Goal: Task Accomplishment & Management: Complete application form

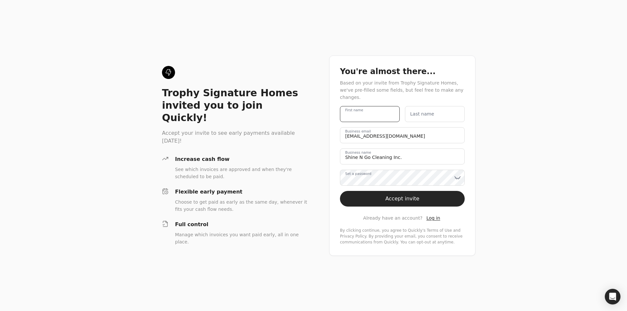
click at [370, 111] on name "First name" at bounding box center [370, 114] width 60 height 16
type name "[PERSON_NAME]"
click at [426, 111] on label "Last name" at bounding box center [422, 114] width 24 height 7
click at [426, 111] on name "Last name" at bounding box center [435, 114] width 60 height 16
type name "[PERSON_NAME]"
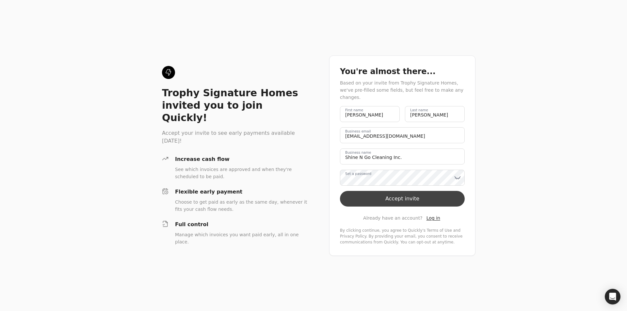
click at [397, 193] on button "Accept invite" at bounding box center [402, 199] width 125 height 16
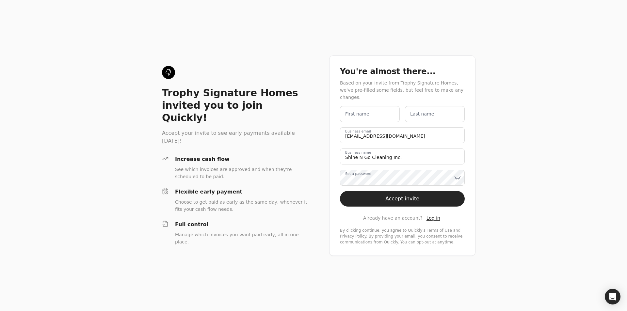
click at [360, 113] on label "First name" at bounding box center [357, 114] width 24 height 7
click at [360, 113] on name "First name" at bounding box center [370, 114] width 60 height 16
type name "[PERSON_NAME]"
click at [407, 113] on name "Last name" at bounding box center [435, 114] width 60 height 16
type name "[PERSON_NAME]"
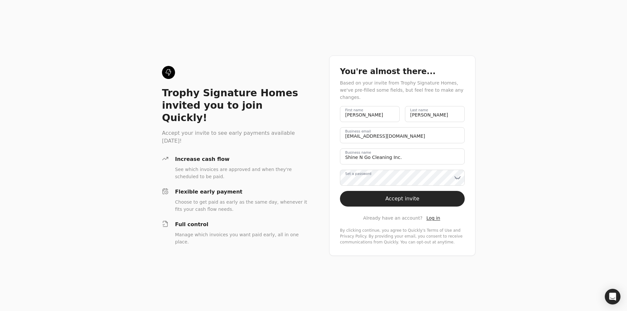
click at [364, 176] on label "Set a password" at bounding box center [358, 173] width 26 height 5
click at [397, 201] on button "Accept invite" at bounding box center [402, 199] width 125 height 16
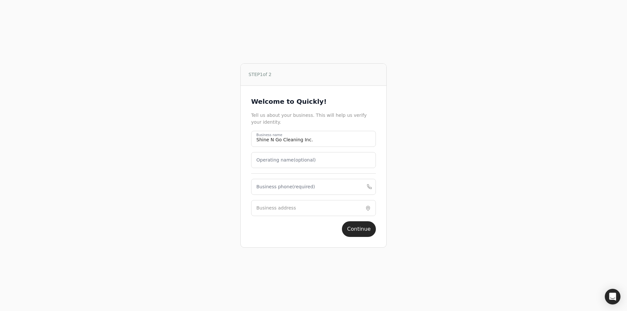
click at [285, 159] on label "Operating name (optional)" at bounding box center [285, 160] width 59 height 7
click at [285, 159] on name "Operating name (optional)" at bounding box center [313, 160] width 125 height 16
click at [294, 189] on label "Business phone (required)" at bounding box center [285, 186] width 59 height 7
click at [294, 189] on phone "Business phone (required)" at bounding box center [313, 187] width 125 height 16
click at [279, 188] on phone "Business phone (required)" at bounding box center [313, 187] width 125 height 16
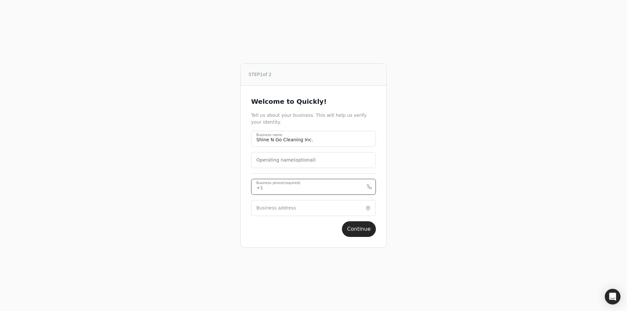
click at [279, 188] on phone "Business phone (required)" at bounding box center [313, 187] width 125 height 16
click at [269, 189] on phone "Business phone (required)" at bounding box center [313, 187] width 125 height 16
click at [266, 186] on phone "Business phone (required)" at bounding box center [313, 187] width 125 height 16
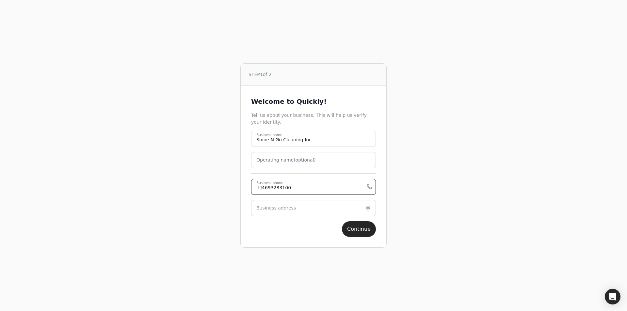
type phone "4693283100"
click at [262, 206] on label "Business address" at bounding box center [276, 208] width 40 height 7
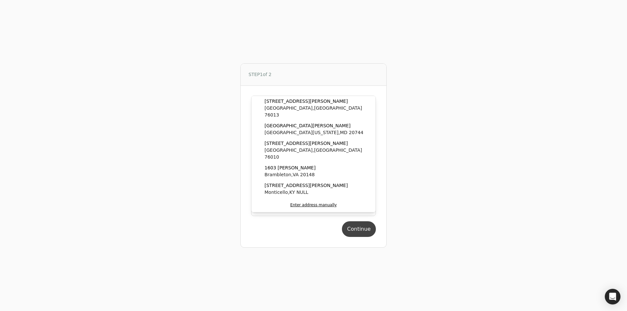
click at [354, 228] on button "Continue" at bounding box center [359, 229] width 34 height 16
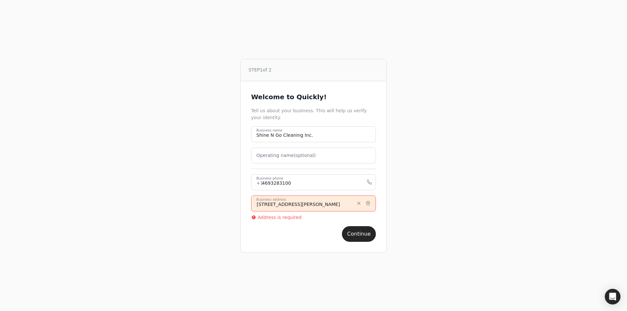
click at [323, 199] on input "1603 w tucker blvd" at bounding box center [313, 204] width 125 height 16
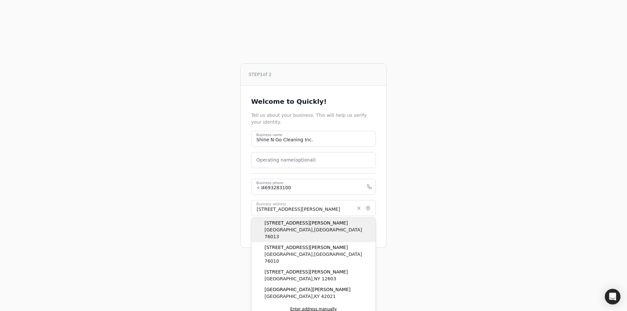
click at [298, 227] on span "Arlington , TX 76013" at bounding box center [318, 234] width 108 height 14
type input "[STREET_ADDRESS][PERSON_NAME]"
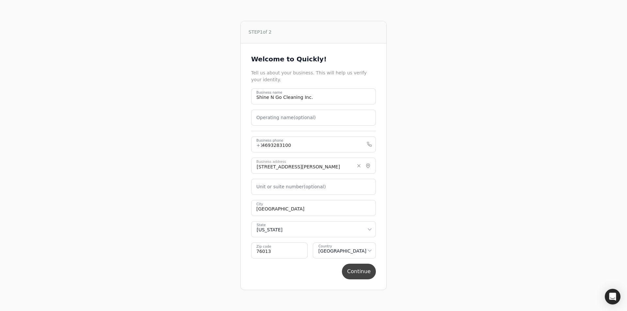
click at [366, 266] on button "Continue" at bounding box center [359, 272] width 34 height 16
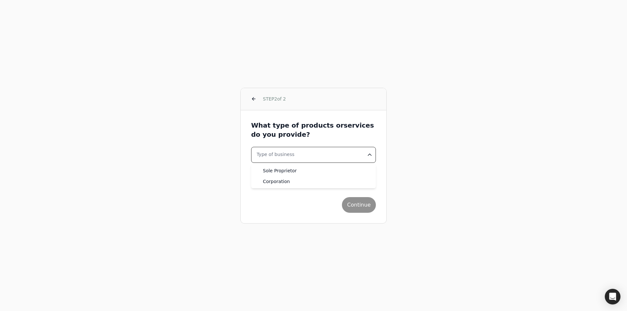
click at [277, 152] on html "STEP 2 of 2 What type of products or services do you provide? Type of business …" at bounding box center [313, 155] width 627 height 311
select select "corporation"
click at [272, 177] on label "Industry" at bounding box center [266, 175] width 19 height 7
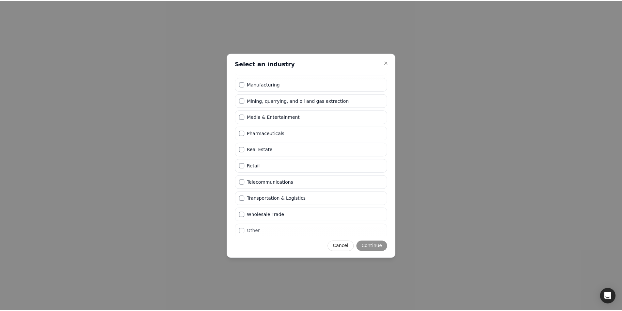
scroll to position [161, 0]
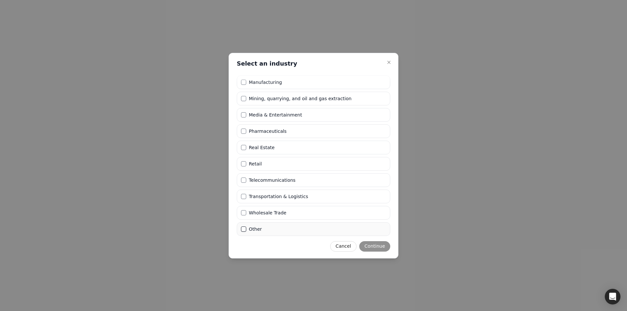
click at [244, 229] on button "Other" at bounding box center [243, 229] width 5 height 5
click at [372, 247] on button "Continue" at bounding box center [374, 246] width 31 height 10
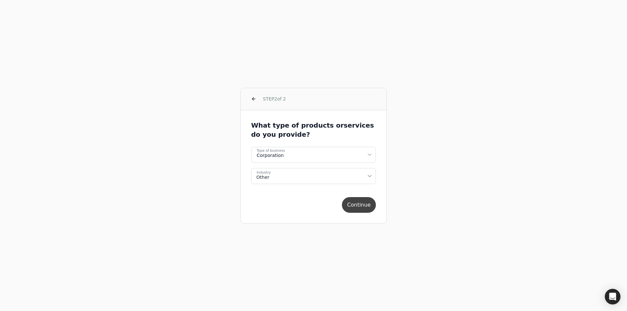
click at [361, 205] on button "Continue" at bounding box center [359, 205] width 34 height 16
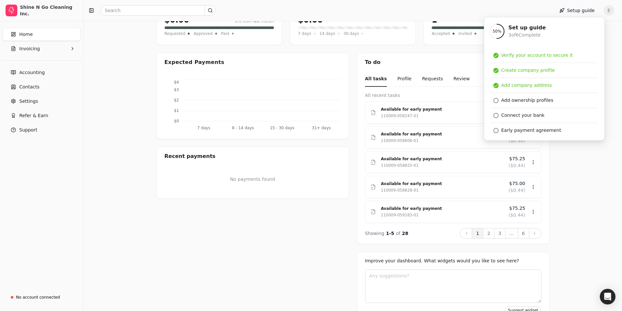
scroll to position [108, 0]
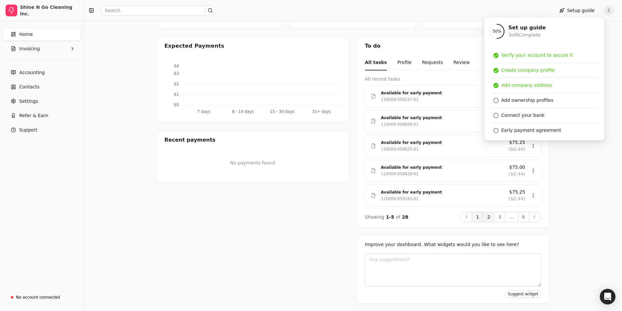
click at [491, 219] on button "2" at bounding box center [488, 217] width 11 height 10
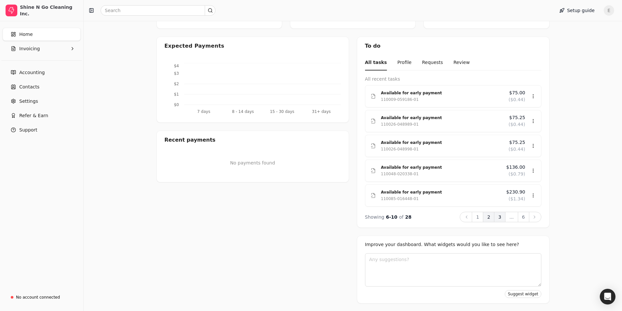
click at [499, 217] on button "3" at bounding box center [499, 217] width 11 height 10
click at [533, 218] on icon at bounding box center [534, 217] width 5 height 5
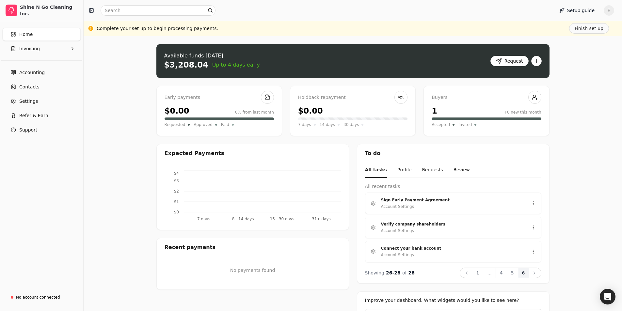
scroll to position [0, 0]
click at [518, 62] on button "Request" at bounding box center [509, 61] width 38 height 10
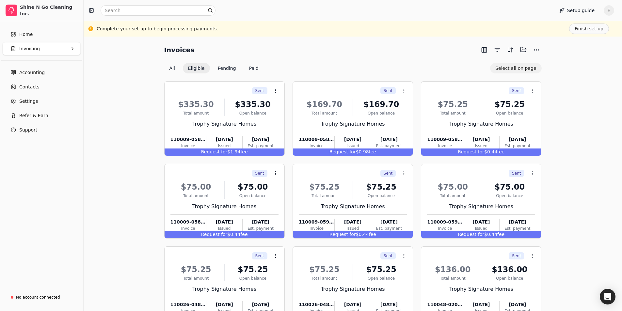
click at [516, 68] on button "Select all on page" at bounding box center [515, 68] width 51 height 10
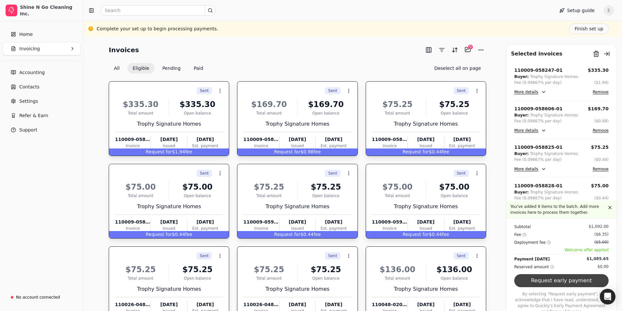
click at [579, 287] on button "Request early payment" at bounding box center [561, 280] width 94 height 13
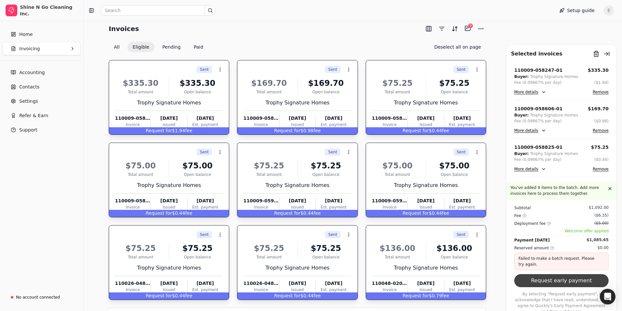
scroll to position [33, 0]
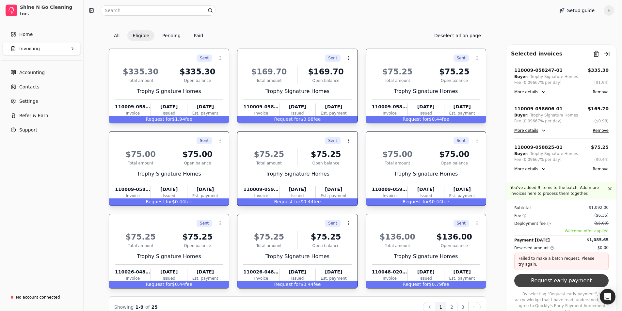
click at [548, 285] on button "Request early payment" at bounding box center [561, 280] width 94 height 13
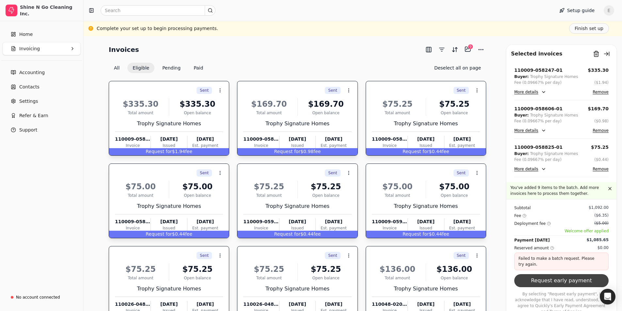
scroll to position [0, 0]
click at [566, 286] on button "Request early payment" at bounding box center [561, 280] width 94 height 13
click at [26, 102] on span "Settings" at bounding box center [28, 101] width 19 height 7
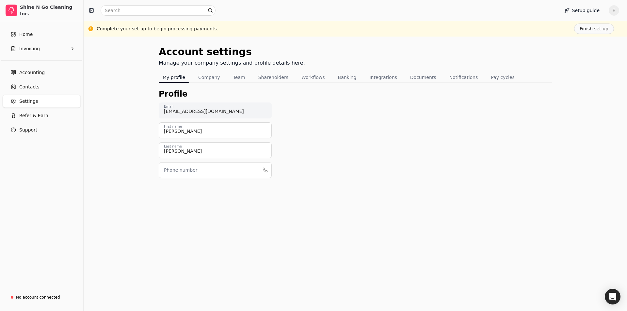
click at [179, 169] on label "Phone number" at bounding box center [180, 170] width 33 height 7
click at [179, 169] on input "Phone number" at bounding box center [215, 170] width 113 height 16
click at [199, 76] on button "Company" at bounding box center [209, 77] width 30 height 10
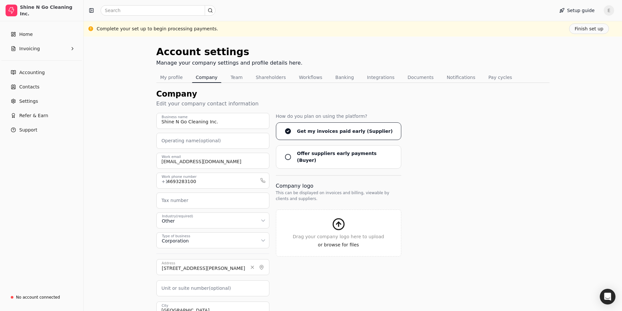
click at [237, 84] on div "Account settings Manage your company settings and profile details here. My prof…" at bounding box center [352, 217] width 393 height 347
click at [237, 76] on button "Team" at bounding box center [237, 77] width 20 height 10
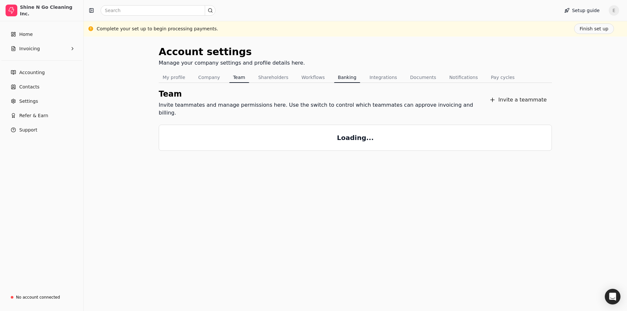
click at [335, 78] on button "Banking" at bounding box center [347, 77] width 26 height 10
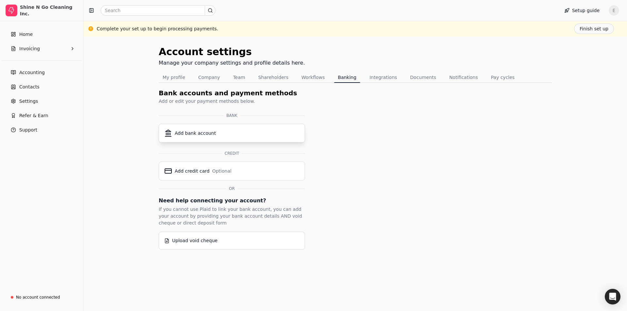
click at [225, 134] on div "Add bank account" at bounding box center [231, 133] width 135 height 8
click at [184, 136] on div "Add bank account" at bounding box center [195, 133] width 41 height 7
click at [246, 130] on button "Add bank account" at bounding box center [232, 133] width 146 height 19
click at [246, 130] on div "Add bank account" at bounding box center [231, 133] width 135 height 8
click at [196, 138] on button "Add bank account" at bounding box center [232, 133] width 146 height 19
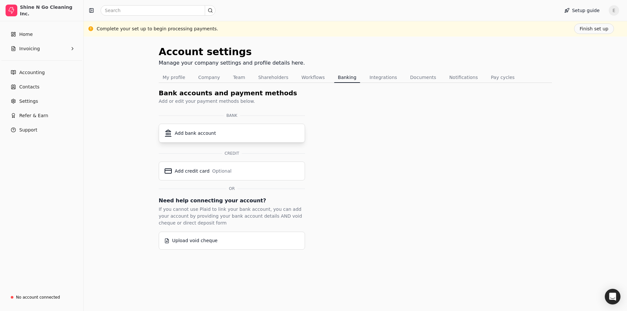
click at [274, 136] on div "Add bank account" at bounding box center [231, 133] width 135 height 8
click at [275, 136] on div "Add bank account" at bounding box center [231, 133] width 135 height 8
click at [275, 135] on div "Add bank account" at bounding box center [231, 133] width 135 height 8
click at [277, 137] on button "Add bank account" at bounding box center [232, 133] width 146 height 19
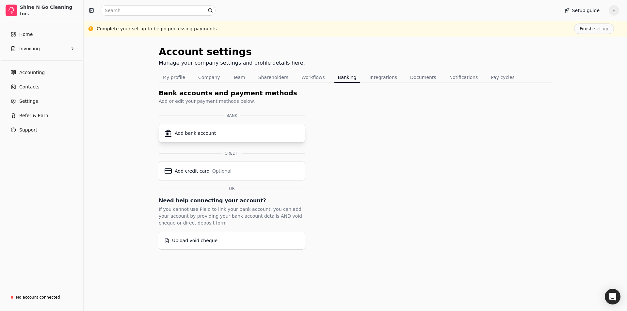
drag, startPoint x: 277, startPoint y: 137, endPoint x: 282, endPoint y: 133, distance: 6.9
click at [295, 135] on button "Add bank account" at bounding box center [232, 133] width 146 height 19
click at [248, 170] on div "Add credit card Optional" at bounding box center [231, 171] width 135 height 8
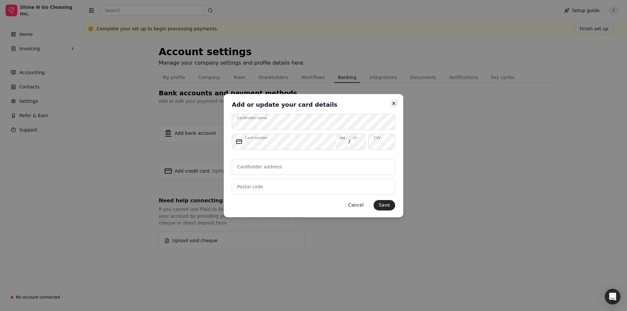
click at [393, 103] on icon "button" at bounding box center [393, 103] width 5 height 5
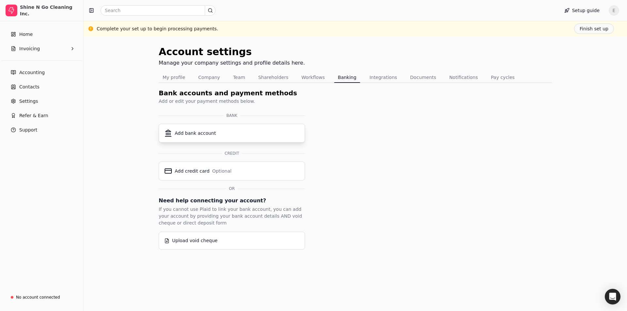
click at [209, 139] on button "Add bank account" at bounding box center [232, 133] width 146 height 19
click at [200, 135] on div "Add bank account" at bounding box center [195, 133] width 41 height 7
click at [201, 136] on div "Add bank account" at bounding box center [195, 133] width 41 height 7
drag, startPoint x: 202, startPoint y: 134, endPoint x: 366, endPoint y: 151, distance: 164.6
click at [366, 151] on div "Account settings Manage your company settings and profile details here. My prof…" at bounding box center [355, 146] width 393 height 205
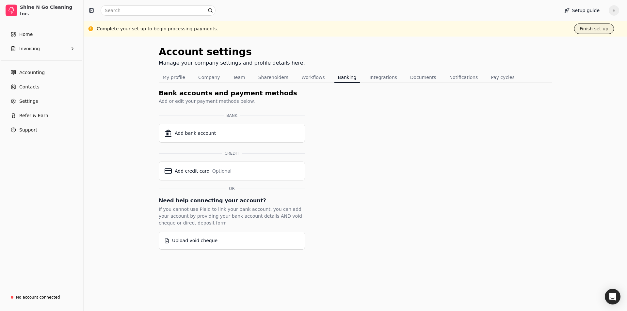
click at [585, 31] on button "Finish set up" at bounding box center [594, 29] width 40 height 10
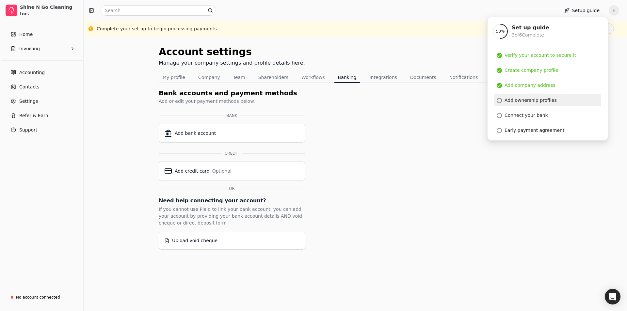
click at [534, 97] on div "Add ownership profiles" at bounding box center [530, 100] width 52 height 7
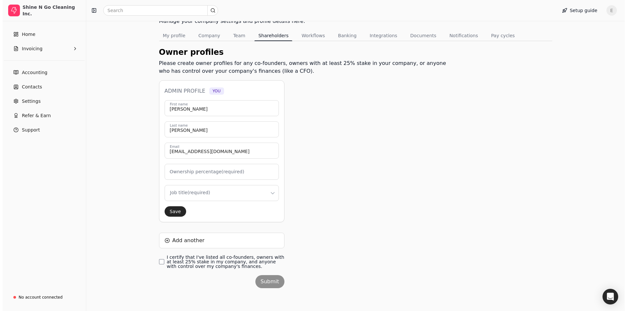
scroll to position [42, 0]
click at [213, 195] on html "Shine N Go Cleaning Inc. Home Invoicing Accounting Contacts Settings Refer & Ea…" at bounding box center [311, 135] width 622 height 354
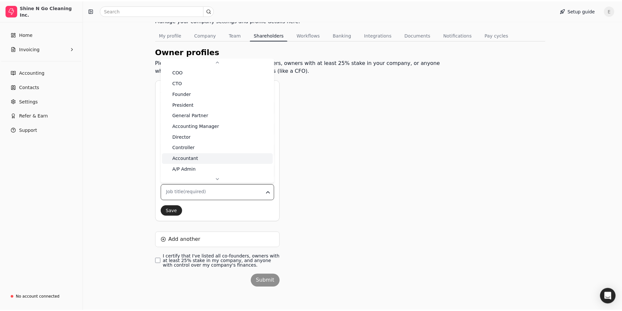
scroll to position [0, 0]
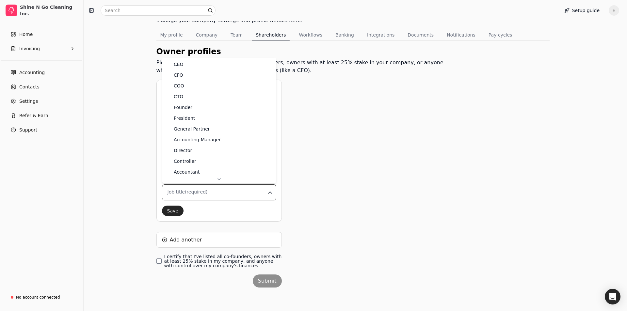
click at [326, 162] on html "Shine N Go Cleaning Inc. Home Invoicing Accounting Contacts Settings Refer & Ea…" at bounding box center [313, 135] width 627 height 354
click at [231, 186] on html "Shine N Go Cleaning Inc. Home Invoicing Accounting Contacts Settings Refer & Ea…" at bounding box center [311, 135] width 622 height 354
type input "0"
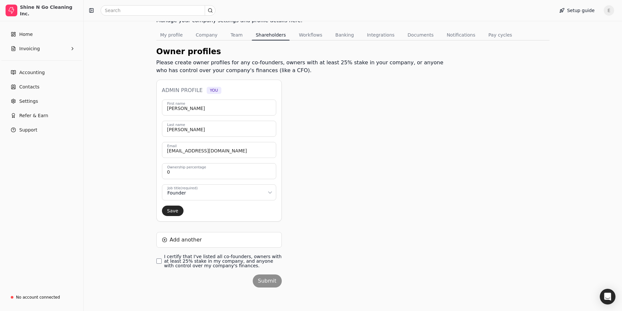
click at [168, 210] on button "Save" at bounding box center [173, 211] width 22 height 10
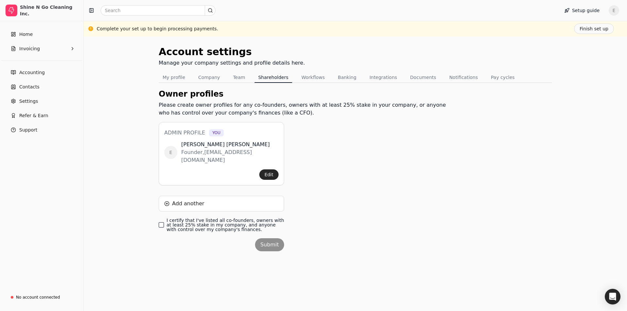
click at [163, 222] on finances\ "I certify that I've listed all co-founders, owners with at least 25% stake in m…" at bounding box center [161, 224] width 5 height 5
click at [264, 238] on button "Submit" at bounding box center [269, 244] width 29 height 13
drag, startPoint x: 209, startPoint y: 218, endPoint x: 217, endPoint y: 220, distance: 7.6
click at [211, 219] on label "I certify that I've listed all co-founders, owners with at least 25% stake in m…" at bounding box center [226, 225] width 118 height 14
click at [165, 218] on div "I certify that I've listed all co-founders, owners with at least 25% stake in m…" at bounding box center [221, 225] width 125 height 14
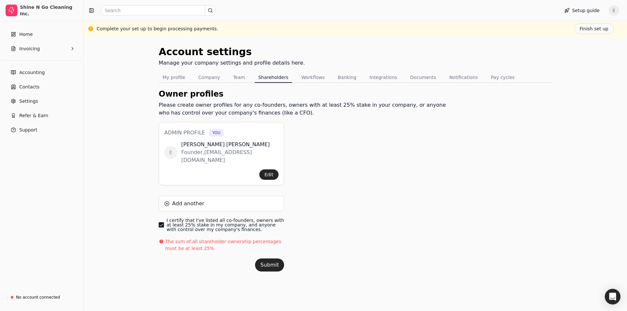
click at [162, 222] on finances\ "I certify that I've listed all co-founders, owners with at least 25% stake in m…" at bounding box center [161, 224] width 5 height 5
click at [589, 31] on button "Finish set up" at bounding box center [594, 29] width 40 height 10
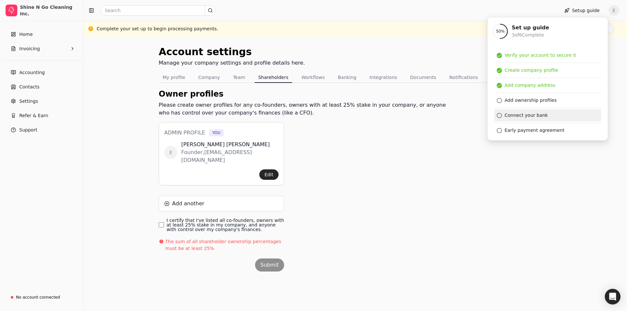
click at [545, 117] on link "Connect your bank" at bounding box center [547, 115] width 107 height 12
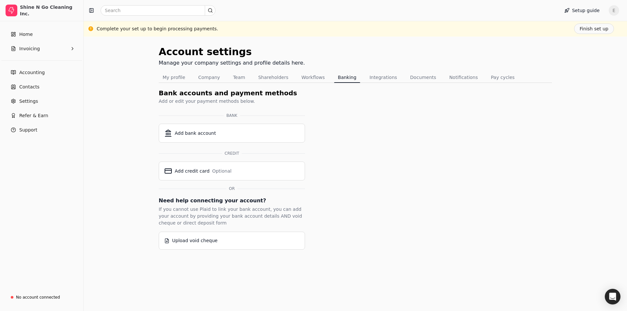
click at [222, 136] on div "Add bank account" at bounding box center [231, 133] width 135 height 8
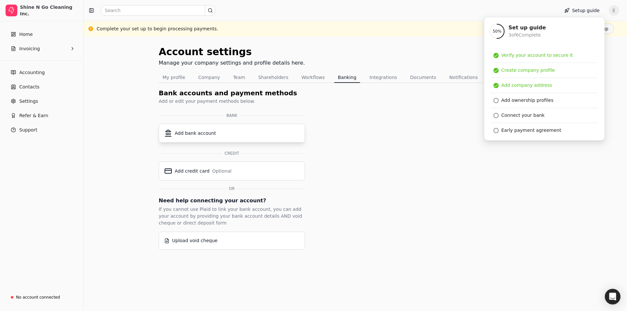
click at [243, 135] on div "Add bank account" at bounding box center [231, 133] width 135 height 8
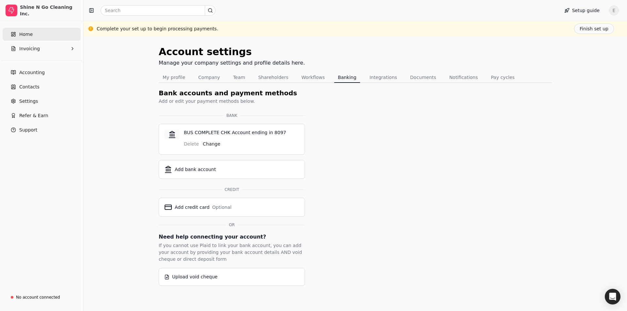
click at [42, 37] on link "Home" at bounding box center [42, 34] width 78 height 13
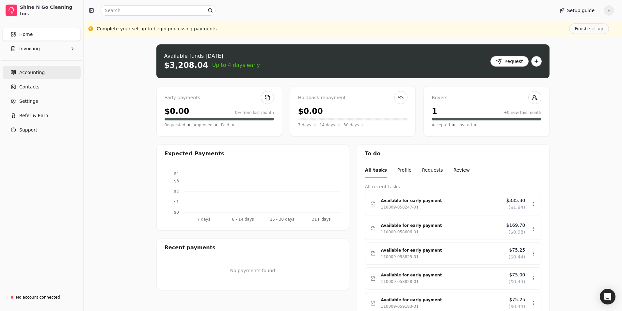
click at [38, 74] on span "Accounting" at bounding box center [31, 72] width 25 height 7
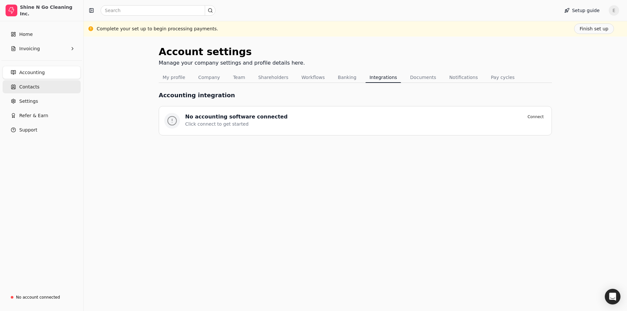
click at [34, 90] on link "Contacts" at bounding box center [42, 86] width 78 height 13
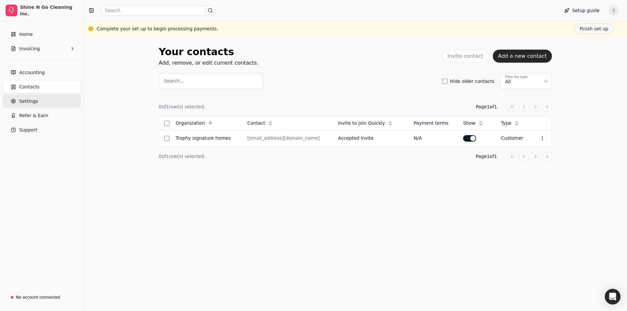
click at [32, 101] on span "Settings" at bounding box center [28, 101] width 19 height 7
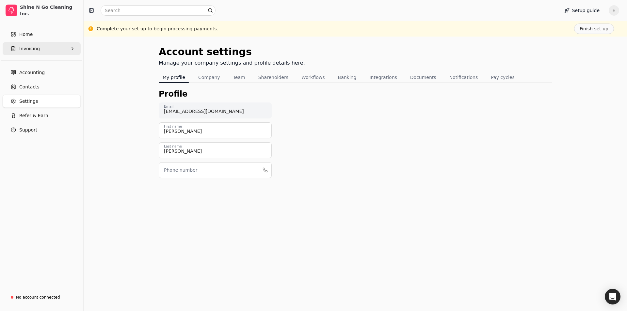
click at [41, 46] on button "Invoicing" at bounding box center [42, 48] width 78 height 13
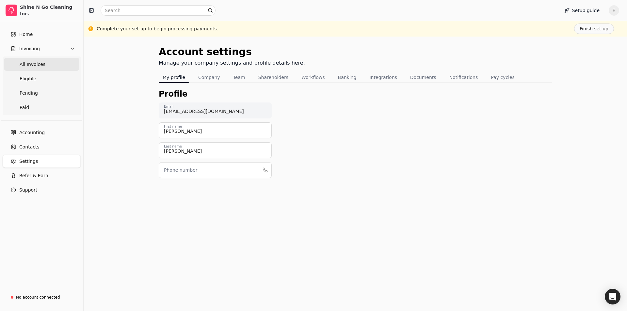
click at [39, 68] on Invoices "All Invoices" at bounding box center [41, 64] width 75 height 13
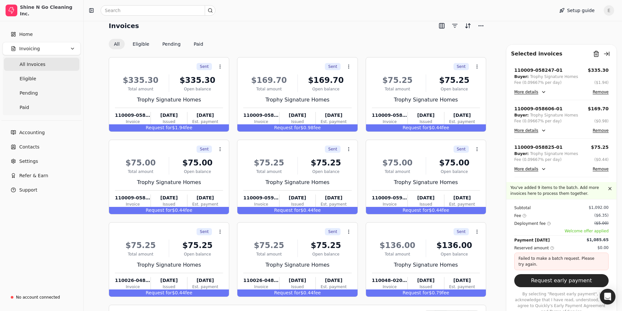
scroll to position [46, 0]
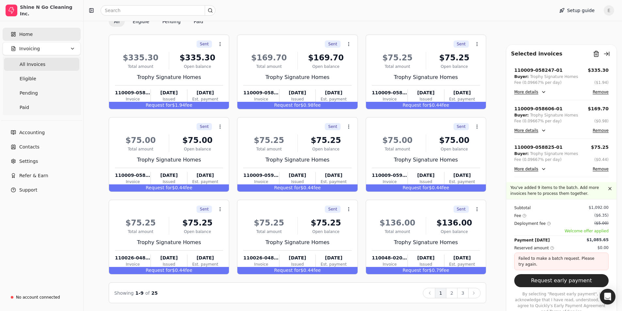
click at [40, 31] on link "Home" at bounding box center [42, 34] width 78 height 13
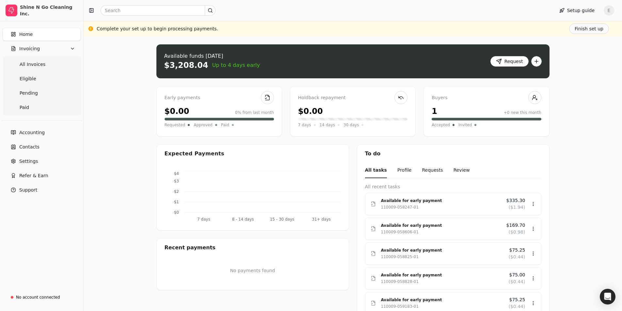
click at [264, 163] on div "7 days 8 - 14 days 15 - 30 days 31+ days $0 $1 $2 $3 $4" at bounding box center [253, 196] width 192 height 67
click at [516, 61] on button "Request" at bounding box center [509, 61] width 38 height 10
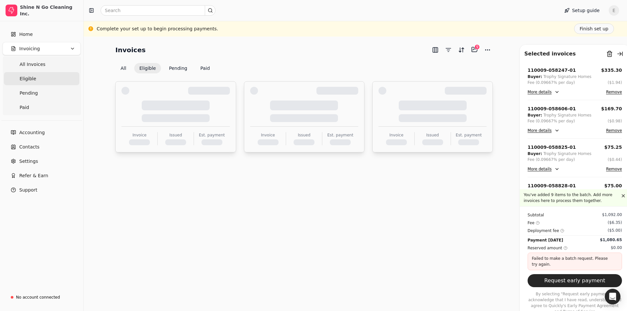
click at [509, 60] on div "Invoices Selected items: 9 9 All Eligible Pending Paid Invoice Issued Est. paym…" at bounding box center [355, 98] width 528 height 108
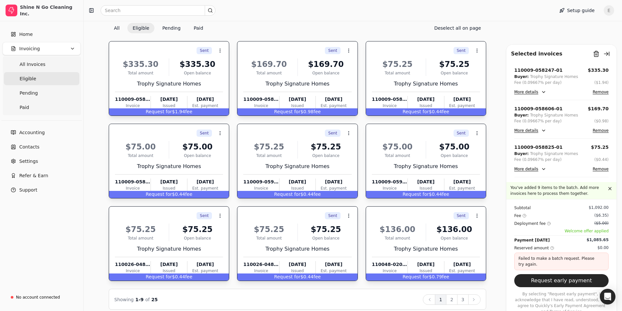
scroll to position [46, 0]
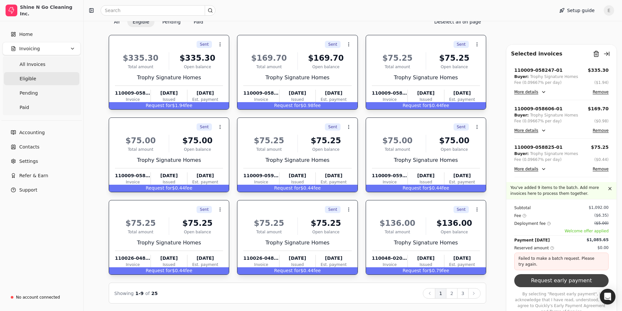
click at [552, 287] on button "Request early payment" at bounding box center [561, 280] width 94 height 13
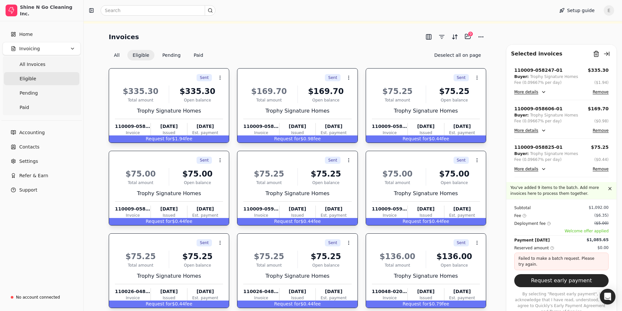
scroll to position [0, 0]
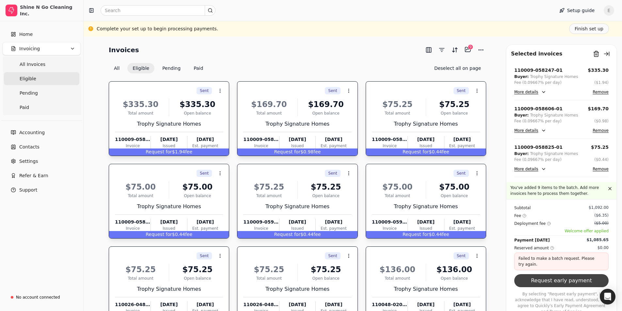
click at [540, 286] on button "Request early payment" at bounding box center [561, 280] width 94 height 13
click at [585, 26] on button "Finish set up" at bounding box center [589, 29] width 40 height 10
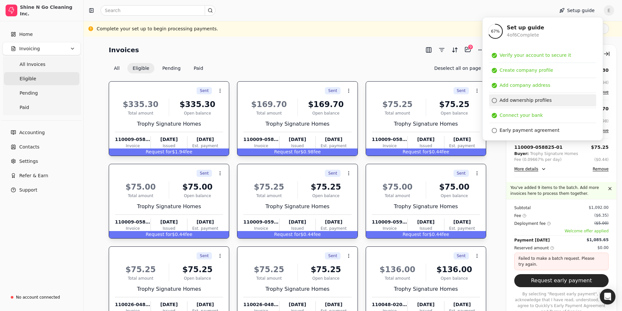
click at [502, 100] on div "Add ownership profiles" at bounding box center [526, 100] width 52 height 7
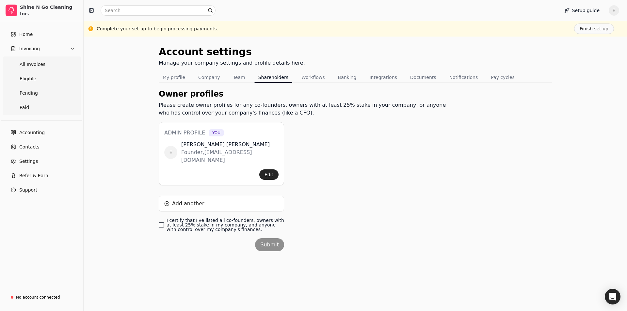
click at [161, 222] on finances\ "I certify that I've listed all co-founders, owners with at least 25% stake in m…" at bounding box center [161, 224] width 5 height 5
click at [269, 238] on button "Submit" at bounding box center [269, 244] width 29 height 13
click at [272, 259] on button "Submit" at bounding box center [269, 265] width 29 height 13
click at [268, 169] on button "Edit" at bounding box center [268, 174] width 19 height 10
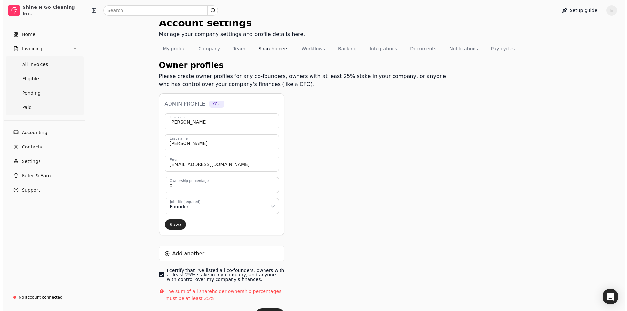
scroll to position [63, 0]
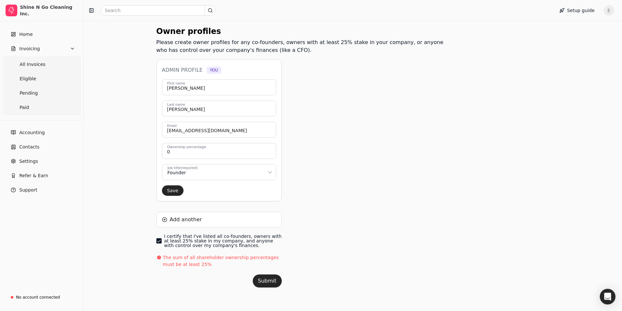
click at [156, 240] on finances\ "I certify that I've listed all co-founders, owners with at least 25% stake in m…" at bounding box center [158, 240] width 5 height 5
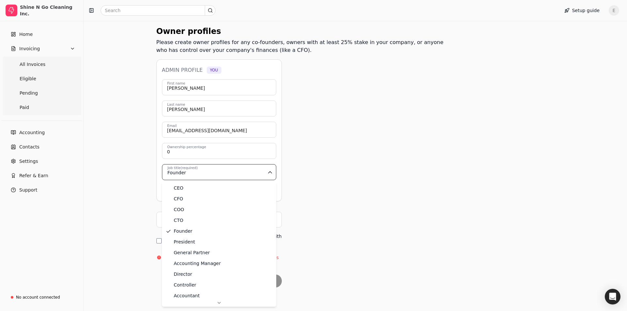
click at [178, 169] on html "Shine N Go Cleaning Inc. Home Invoicing All Invoices Eligible Pending Paid Acco…" at bounding box center [313, 124] width 627 height 374
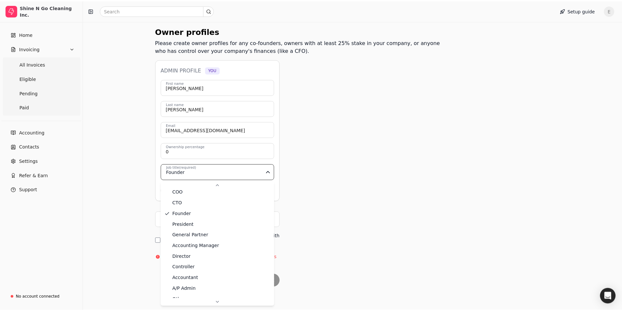
scroll to position [25, 0]
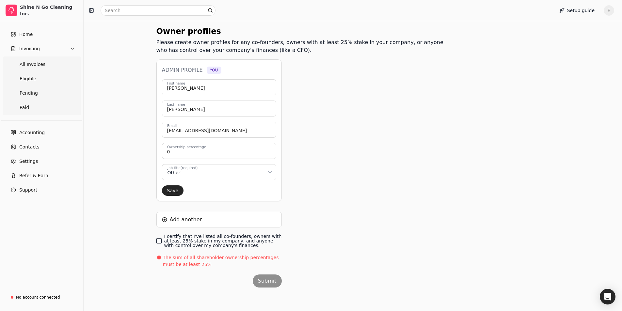
click at [158, 239] on finances\ "I certify that I've listed all co-founders, owners with at least 25% stake in m…" at bounding box center [158, 240] width 5 height 5
click at [262, 282] on button "Submit" at bounding box center [267, 281] width 29 height 13
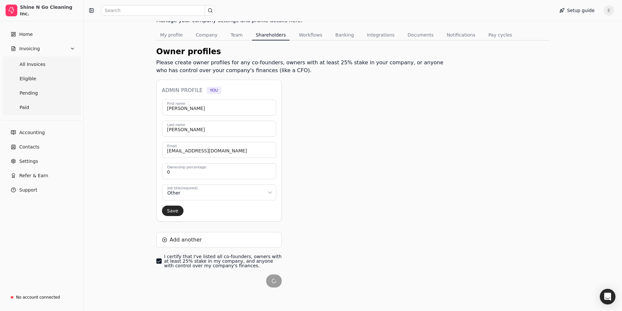
scroll to position [63, 0]
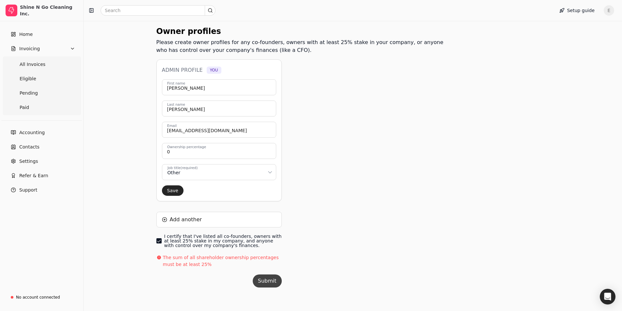
click at [264, 282] on button "Submit" at bounding box center [267, 281] width 29 height 13
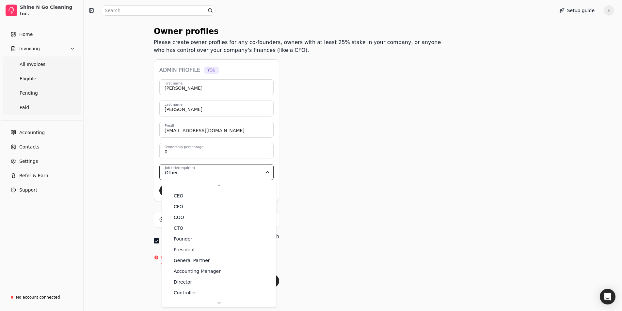
click at [220, 174] on html "Shine N Go Cleaning Inc. Home Invoicing All Invoices Eligible Pending Paid Acco…" at bounding box center [311, 124] width 622 height 374
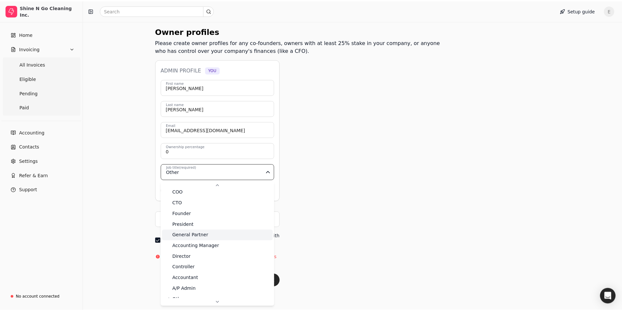
scroll to position [0, 0]
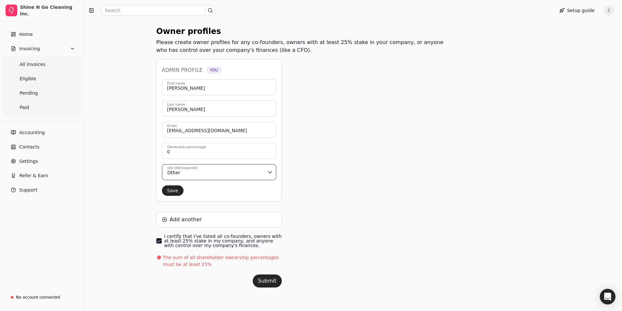
click at [269, 174] on html "Shine N Go Cleaning Inc. Home Invoicing All Invoices Eligible Pending Paid Acco…" at bounding box center [311, 124] width 622 height 374
click at [172, 191] on button "Save" at bounding box center [173, 190] width 22 height 10
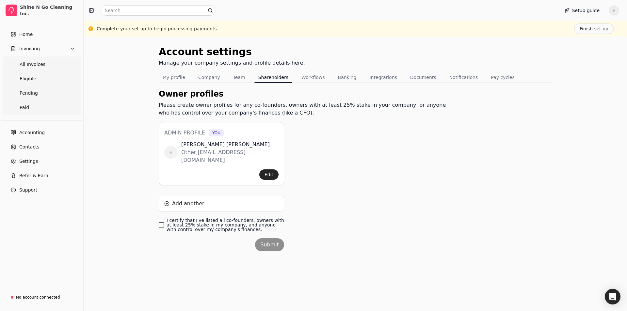
click at [160, 222] on finances\ "I certify that I've listed all co-founders, owners with at least 25% stake in m…" at bounding box center [161, 224] width 5 height 5
click at [272, 238] on button "Submit" at bounding box center [269, 244] width 29 height 13
click at [264, 261] on button "Submit" at bounding box center [269, 265] width 29 height 13
click at [268, 169] on button "Edit" at bounding box center [268, 174] width 19 height 10
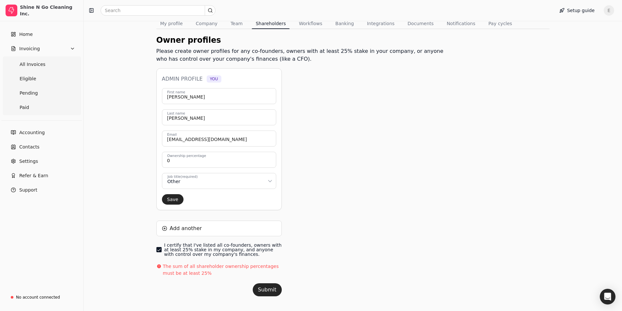
scroll to position [63, 0]
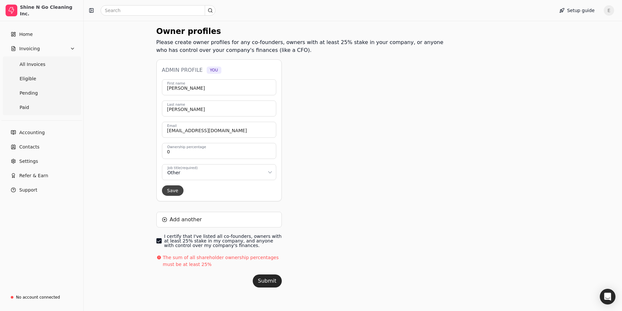
click at [173, 192] on button "Save" at bounding box center [173, 190] width 22 height 10
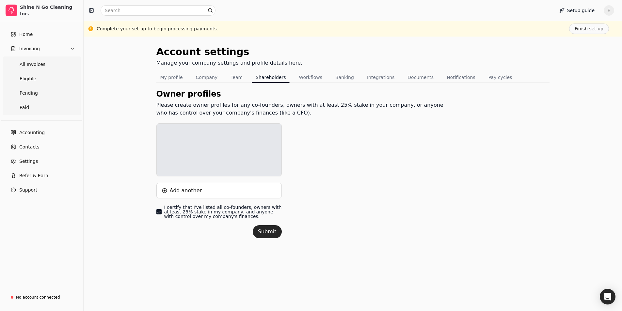
scroll to position [0, 0]
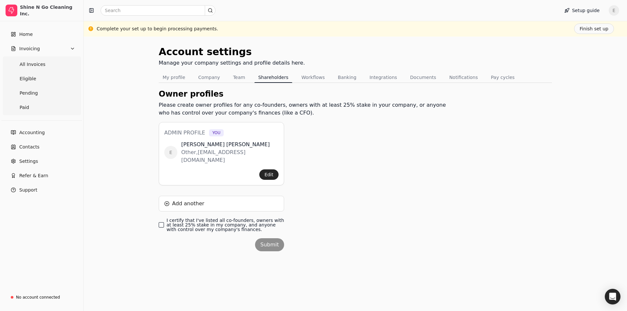
click at [160, 222] on finances\ "I certify that I've listed all co-founders, owners with at least 25% stake in m…" at bounding box center [161, 224] width 5 height 5
click at [267, 238] on button "Submit" at bounding box center [269, 244] width 29 height 13
click at [173, 81] on button "My profile" at bounding box center [174, 77] width 30 height 10
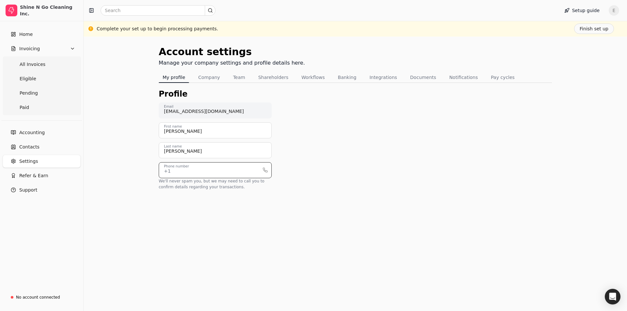
click at [213, 168] on input "Phone number" at bounding box center [215, 170] width 113 height 16
type input "4693283100"
click at [532, 300] on button "Save" at bounding box center [529, 299] width 23 height 13
click at [590, 29] on button "Finish set up" at bounding box center [594, 29] width 40 height 10
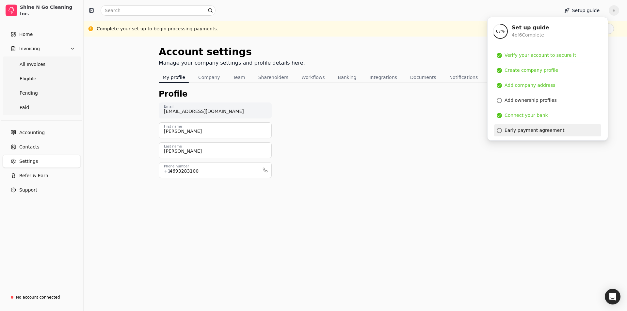
click at [509, 132] on div "Early payment agreement" at bounding box center [534, 130] width 60 height 7
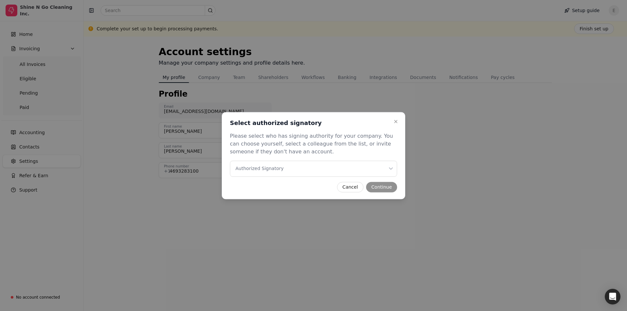
click at [381, 187] on div "Cancel Continue" at bounding box center [313, 187] width 167 height 10
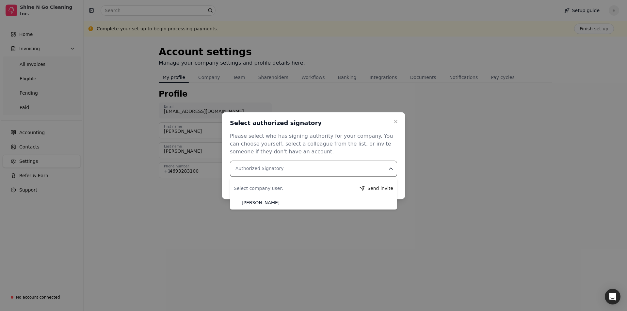
click at [391, 168] on icon "button" at bounding box center [391, 169] width 7 height 7
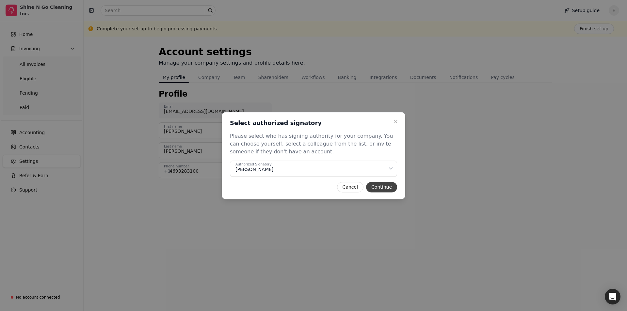
click at [393, 183] on button "Continue" at bounding box center [381, 187] width 31 height 10
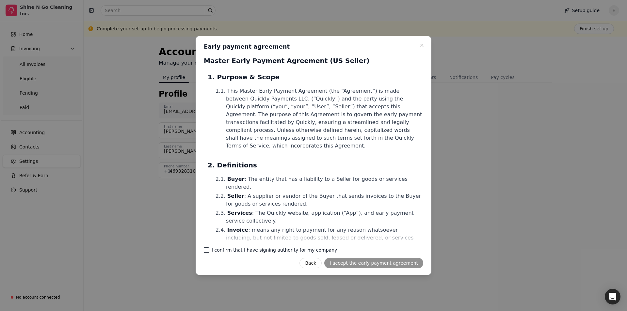
click at [206, 249] on company "I confirm that I have signing authority for my company" at bounding box center [206, 249] width 5 height 5
click at [375, 263] on button "I accept the early payment agreement" at bounding box center [373, 263] width 99 height 10
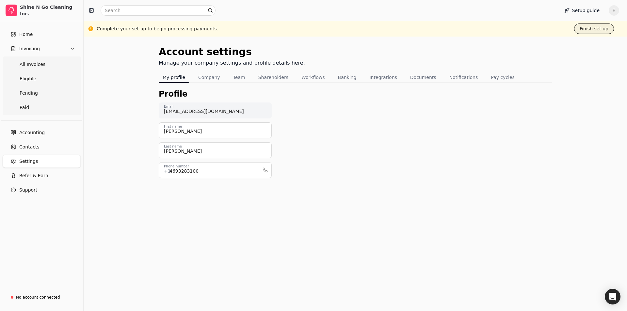
click at [591, 28] on button "Finish set up" at bounding box center [594, 29] width 40 height 10
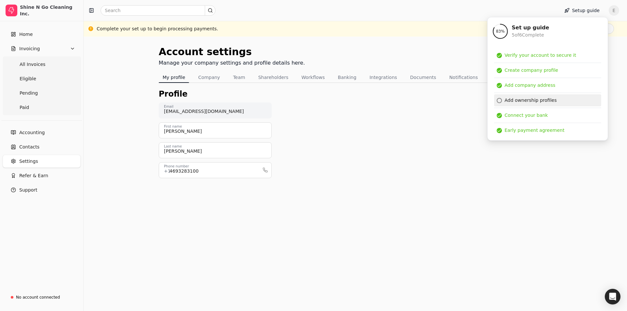
click at [499, 99] on div at bounding box center [499, 100] width 5 height 5
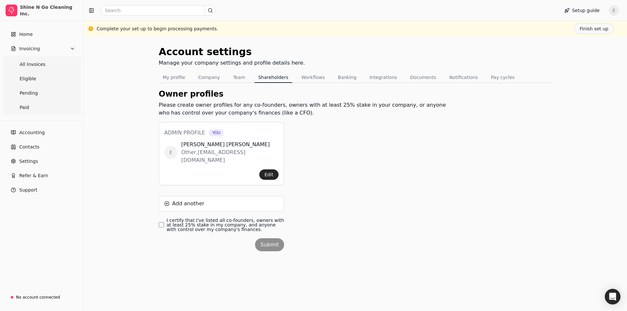
drag, startPoint x: 159, startPoint y: 217, endPoint x: 191, endPoint y: 227, distance: 33.7
click at [159, 222] on finances\ "I certify that I've listed all co-founders, owners with at least 25% stake in m…" at bounding box center [161, 224] width 5 height 5
click at [271, 238] on button "Submit" at bounding box center [269, 244] width 29 height 13
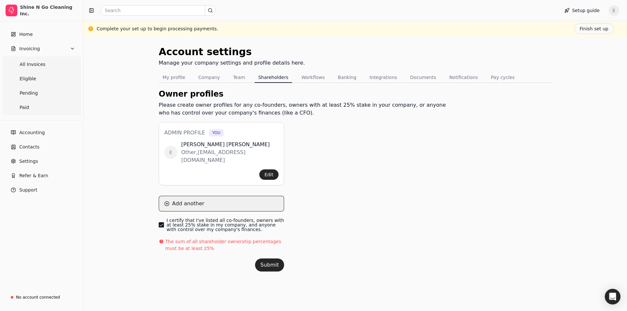
click at [190, 196] on button "Add another" at bounding box center [221, 204] width 125 height 16
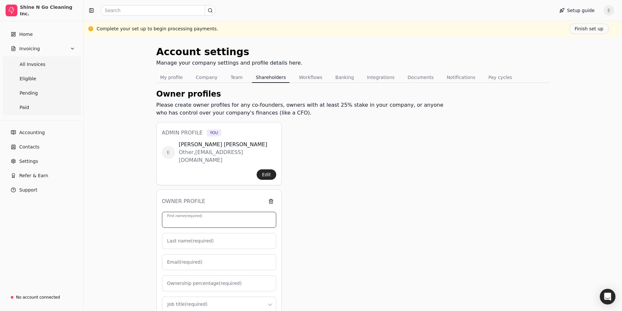
click at [189, 217] on input "First name (required)" at bounding box center [219, 220] width 114 height 16
type input "e"
type input "0"
type input "[PERSON_NAME]"
click at [194, 238] on label "Last name (required)" at bounding box center [190, 241] width 47 height 7
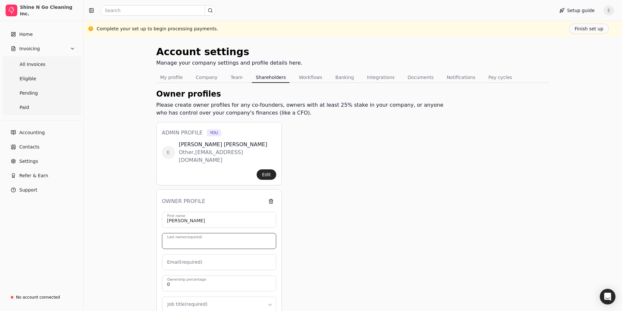
click at [194, 234] on input "Last name (required)" at bounding box center [219, 241] width 114 height 16
type input "[PERSON_NAME]"
click at [174, 259] on label "Email (required)" at bounding box center [184, 262] width 35 height 7
click at [174, 255] on input "Email (required)" at bounding box center [219, 262] width 114 height 16
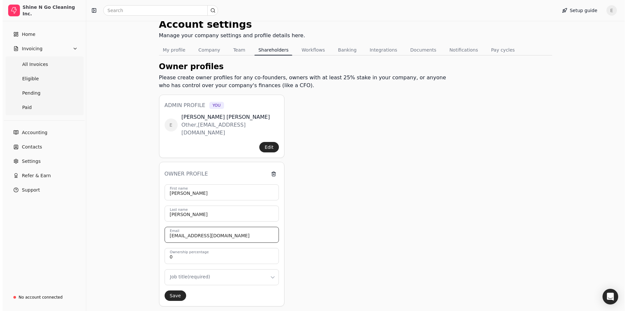
scroll to position [65, 0]
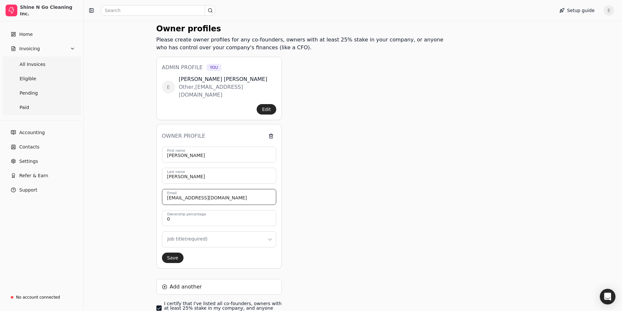
type input "[EMAIL_ADDRESS][DOMAIN_NAME]"
click at [185, 210] on input "0" at bounding box center [219, 218] width 114 height 16
click at [176, 212] on input "0" at bounding box center [219, 218] width 114 height 16
type input "1"
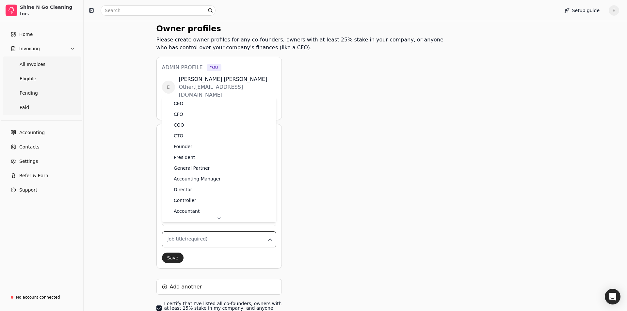
click at [184, 229] on html "Shine N Go Cleaning Inc. Home Invoicing All Invoices Eligible Pending Paid Acco…" at bounding box center [313, 146] width 627 height 423
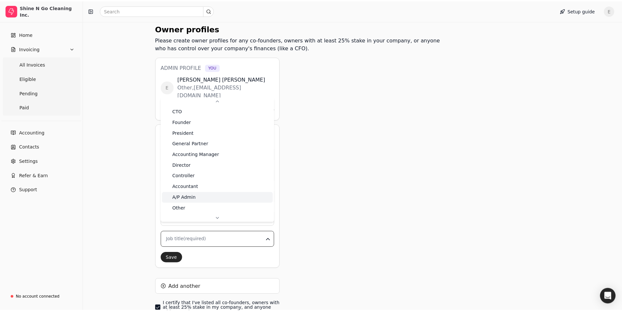
scroll to position [25, 0]
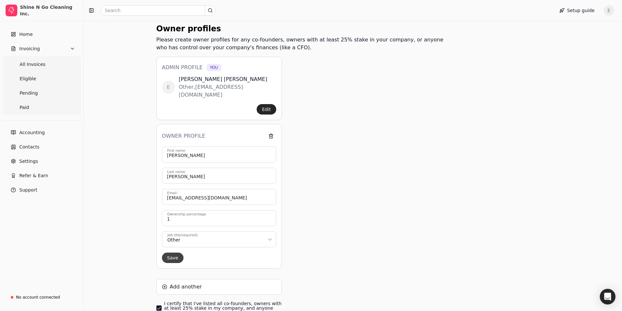
click at [172, 253] on button "Save" at bounding box center [173, 258] width 22 height 10
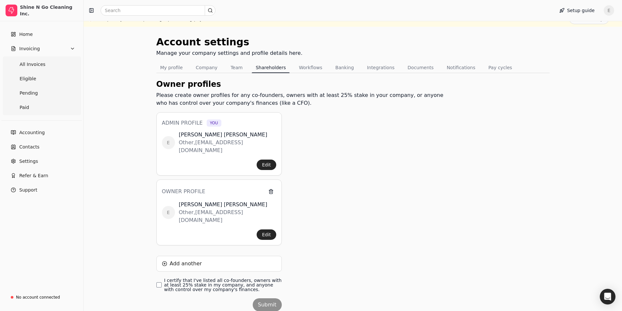
scroll to position [18, 0]
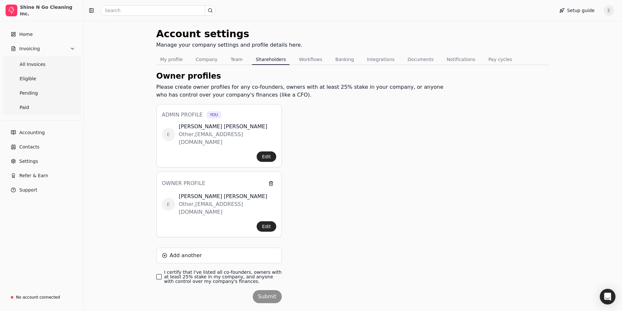
click at [160, 274] on finances\ "I certify that I've listed all co-founders, owners with at least 25% stake in m…" at bounding box center [158, 276] width 5 height 5
click at [264, 290] on button "Submit" at bounding box center [267, 296] width 29 height 13
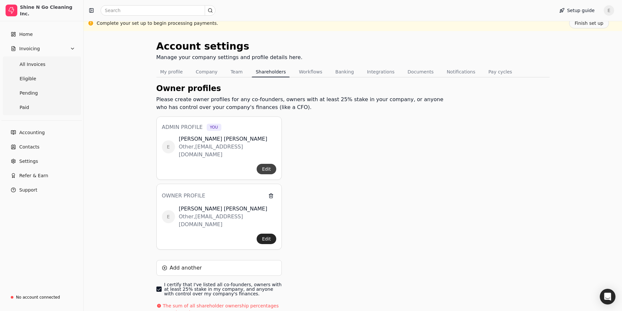
click at [267, 164] on button "Edit" at bounding box center [266, 169] width 19 height 10
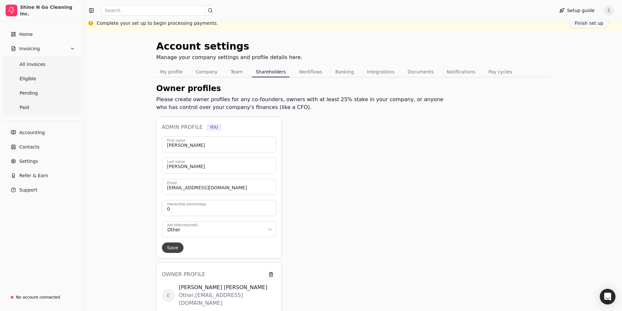
click at [167, 247] on button "Save" at bounding box center [173, 248] width 22 height 10
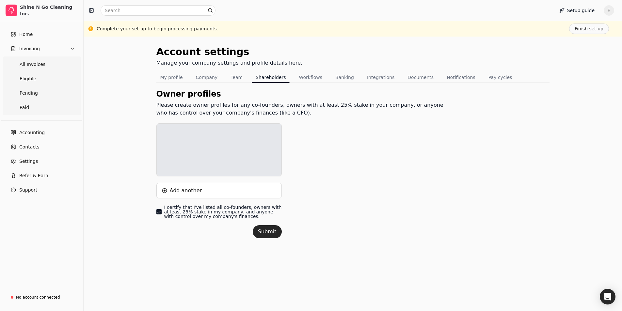
scroll to position [0, 0]
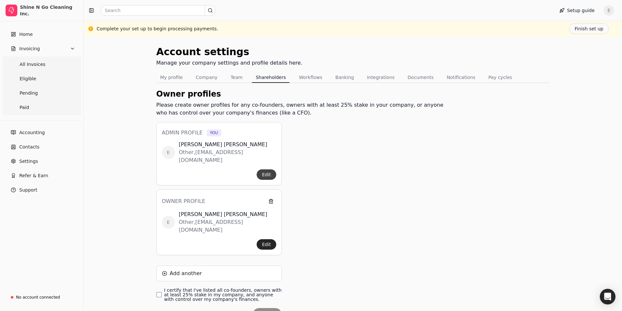
click at [266, 169] on button "Edit" at bounding box center [266, 174] width 19 height 10
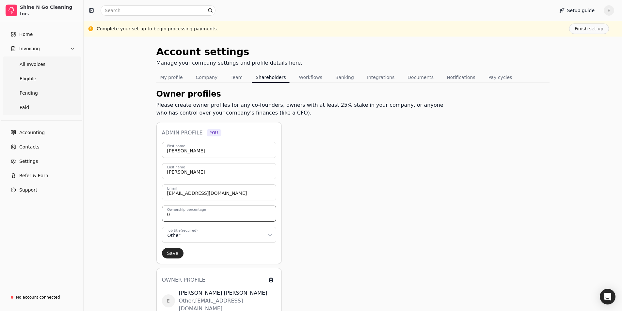
click at [176, 216] on input "0" at bounding box center [219, 214] width 114 height 16
click at [173, 214] on input "0" at bounding box center [219, 214] width 114 height 16
type input "1"
click at [172, 251] on button "Save" at bounding box center [173, 253] width 22 height 10
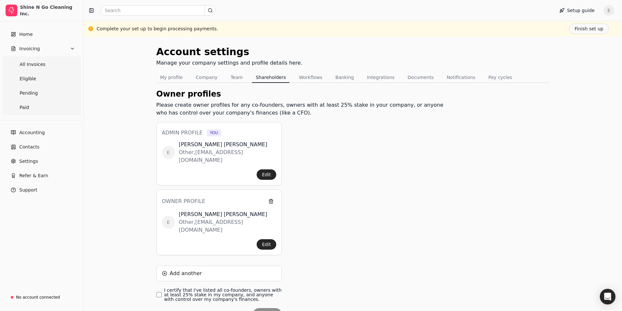
scroll to position [18, 0]
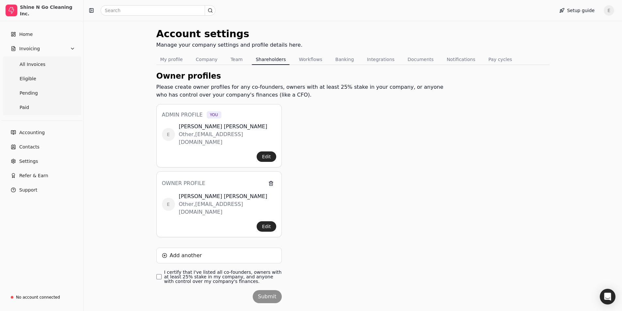
drag, startPoint x: 160, startPoint y: 262, endPoint x: 168, endPoint y: 267, distance: 10.6
click at [160, 274] on finances\ "I certify that I've listed all co-founders, owners with at least 25% stake in m…" at bounding box center [158, 276] width 5 height 5
click at [265, 290] on button "Submit" at bounding box center [267, 296] width 29 height 13
click at [211, 290] on p "The sum of all shareholder ownership percentages must be at least 25%" at bounding box center [222, 297] width 119 height 14
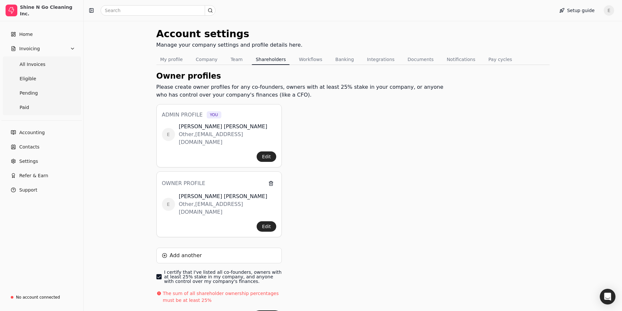
click at [192, 253] on div "Admin profile You E elisabeth Mendoza Other , shinengo18@gmail.com Edit Owner p…" at bounding box center [218, 216] width 125 height 225
click at [186, 270] on label "I certify that I've listed all co-founders, owners with at least 25% stake in m…" at bounding box center [223, 277] width 118 height 14
click at [162, 274] on finances\ "I certify that I've listed all co-founders, owners with at least 25% stake in m…" at bounding box center [158, 276] width 5 height 5
drag, startPoint x: 268, startPoint y: 300, endPoint x: 245, endPoint y: 288, distance: 26.0
click at [252, 292] on div "Admin profile You E elisabeth Mendoza Other , shinengo18@gmail.com Edit Owner p…" at bounding box center [218, 216] width 125 height 225
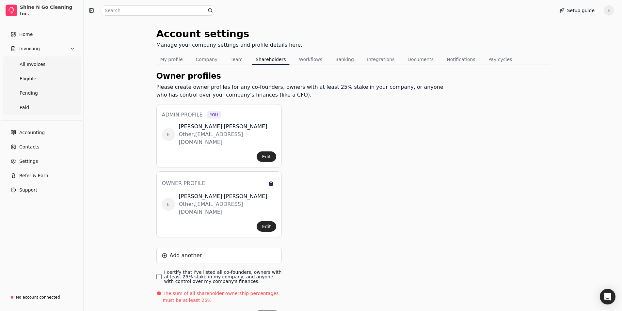
click at [155, 259] on div "Account settings Manage your company settings and profile details here. My prof…" at bounding box center [353, 183] width 538 height 328
click at [160, 274] on finances\ "I certify that I've listed all co-founders, owners with at least 25% stake in m…" at bounding box center [158, 276] width 5 height 5
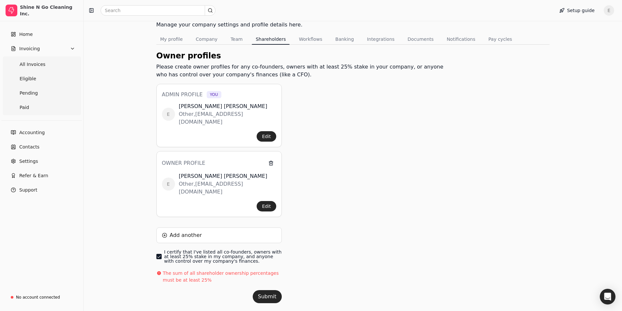
click at [157, 254] on finances\ "I certify that I've listed all co-founders, owners with at least 25% stake in m…" at bounding box center [158, 256] width 5 height 5
click at [161, 254] on finances\ "I certify that I've listed all co-founders, owners with at least 25% stake in m…" at bounding box center [158, 256] width 5 height 5
click at [271, 290] on button "Submit" at bounding box center [267, 296] width 29 height 13
click at [270, 201] on button "Edit" at bounding box center [266, 206] width 19 height 10
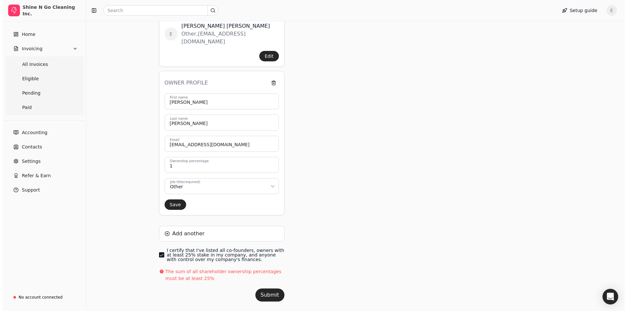
scroll to position [125, 0]
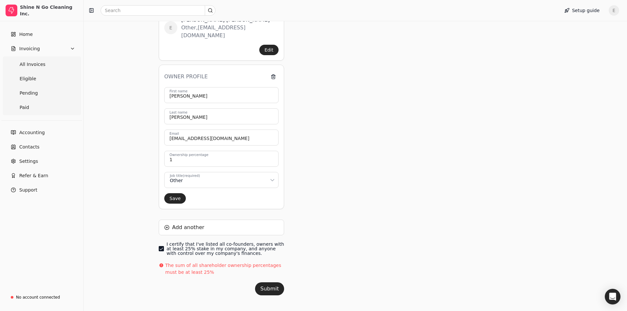
click at [272, 171] on html "Shine N Go Cleaning Inc. Home Invoicing All Invoices Eligible Pending Paid Acco…" at bounding box center [313, 97] width 627 height 444
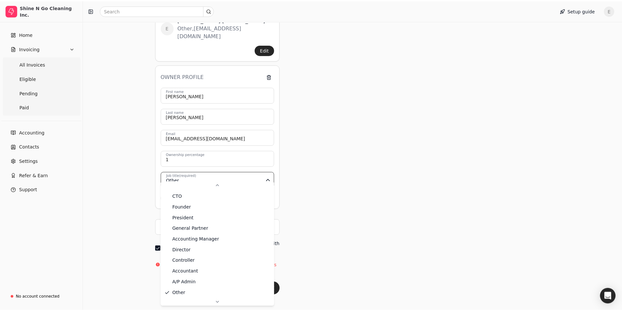
scroll to position [25, 0]
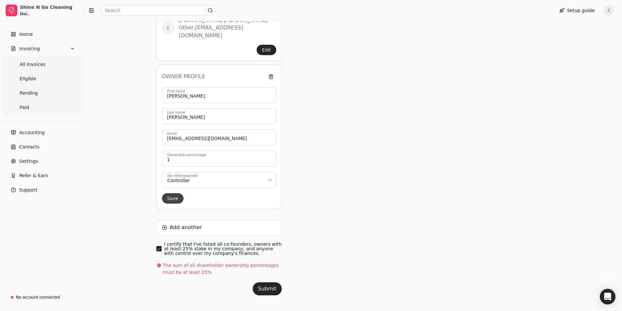
click at [169, 193] on button "Save" at bounding box center [173, 198] width 22 height 10
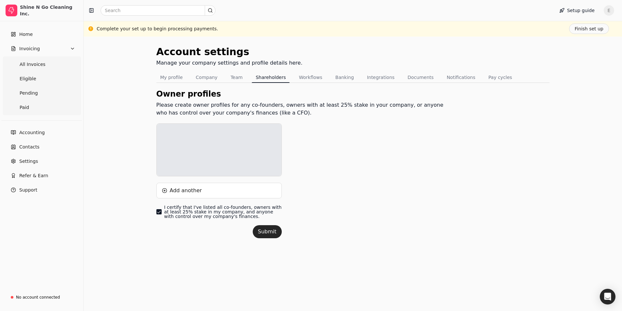
scroll to position [0, 0]
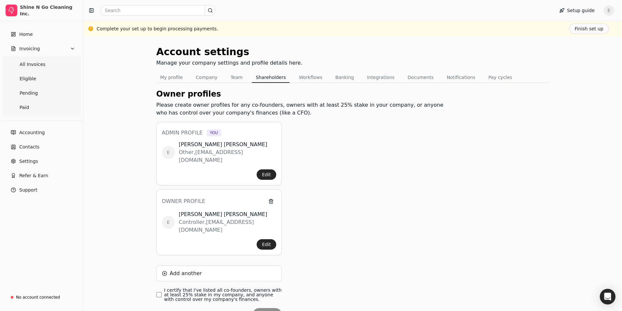
drag, startPoint x: 158, startPoint y: 278, endPoint x: 216, endPoint y: 310, distance: 66.3
click at [159, 292] on finances\ "I certify that I've listed all co-founders, owners with at least 25% stake in m…" at bounding box center [158, 294] width 5 height 5
click at [263, 308] on button "Submit" at bounding box center [267, 314] width 29 height 13
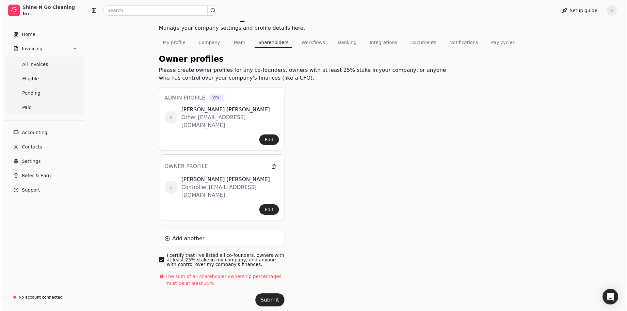
scroll to position [38, 0]
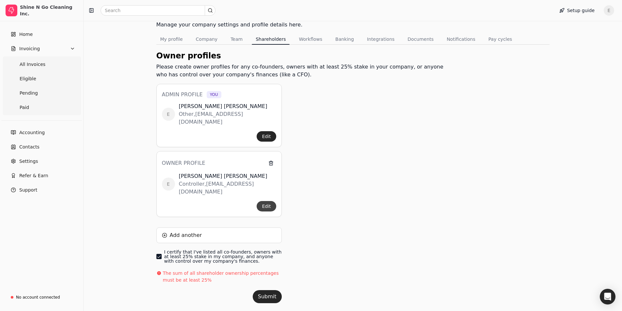
click at [269, 201] on button "Edit" at bounding box center [266, 206] width 19 height 10
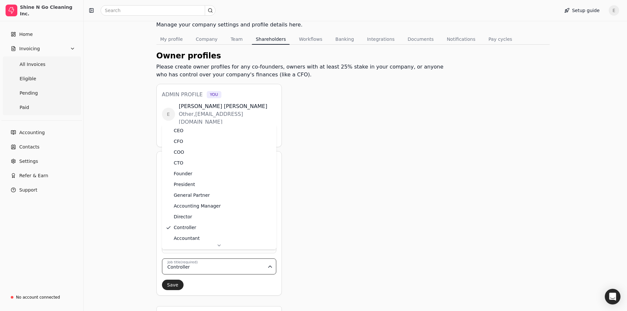
click at [270, 257] on html "Shine N Go Cleaning Inc. Home Invoicing All Invoices Eligible Pending Paid Acco…" at bounding box center [313, 184] width 627 height 444
click at [189, 257] on html "Shine N Go Cleaning Inc. Home Invoicing All Invoices Eligible Pending Paid Acco…" at bounding box center [311, 184] width 622 height 444
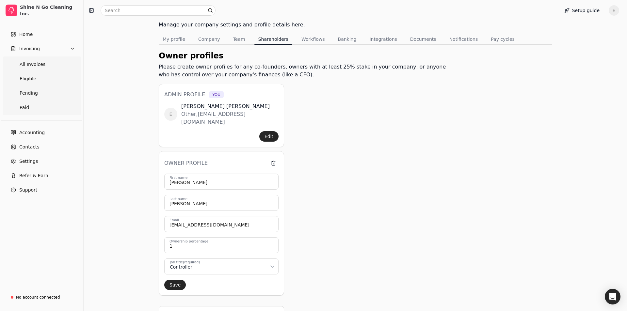
click at [188, 260] on html "Shine N Go Cleaning Inc. Home Invoicing All Invoices Eligible Pending Paid Acco…" at bounding box center [313, 184] width 627 height 444
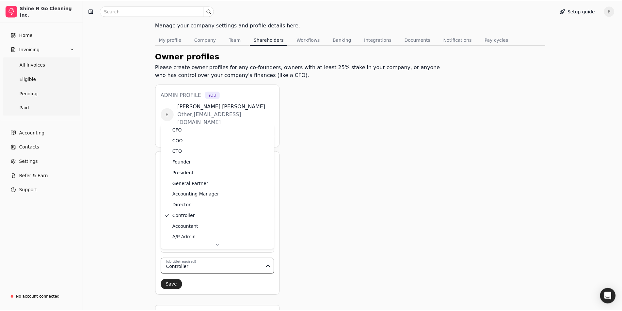
scroll to position [0, 0]
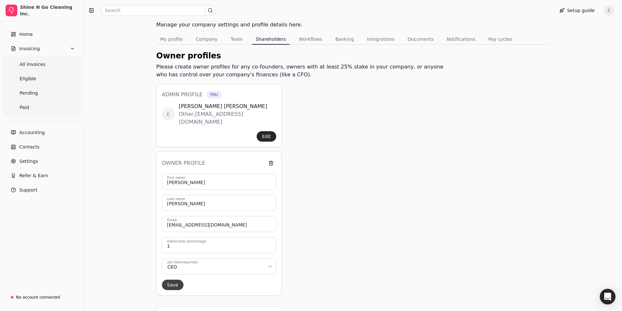
click at [168, 280] on button "Save" at bounding box center [173, 285] width 22 height 10
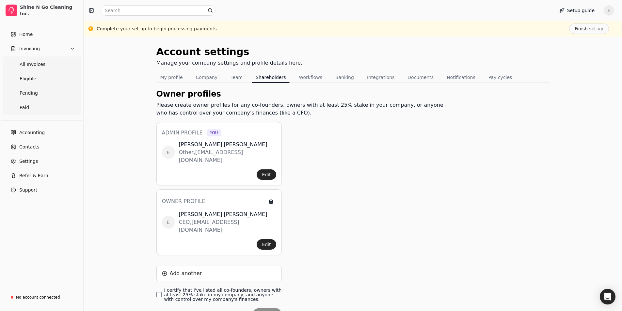
click at [156, 280] on div "Account settings Manage your company settings and profile details here. My prof…" at bounding box center [353, 191] width 538 height 308
click at [159, 292] on finances\ "I certify that I've listed all co-founders, owners with at least 25% stake in m…" at bounding box center [158, 294] width 5 height 5
click at [266, 308] on button "Submit" at bounding box center [267, 314] width 29 height 13
click at [264, 239] on button "Edit" at bounding box center [266, 244] width 19 height 10
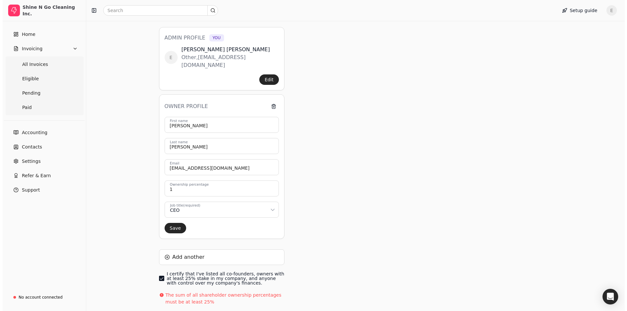
scroll to position [98, 0]
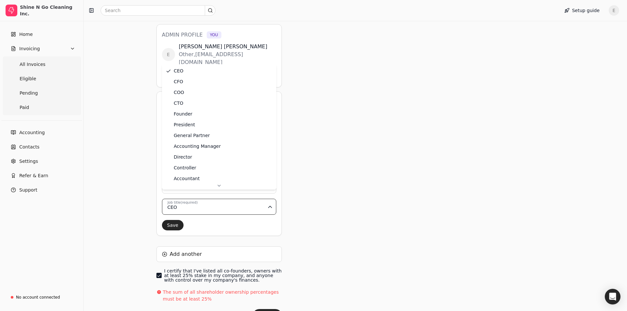
click at [195, 197] on html "Shine N Go Cleaning Inc. Home Invoicing All Invoices Eligible Pending Paid Acco…" at bounding box center [313, 124] width 627 height 444
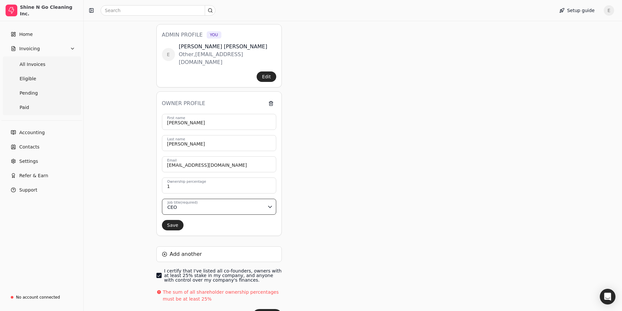
drag, startPoint x: 182, startPoint y: 197, endPoint x: 244, endPoint y: 206, distance: 63.1
click at [182, 196] on html "Shine N Go Cleaning Inc. Home Invoicing All Invoices Eligible Pending Paid Acco…" at bounding box center [311, 124] width 622 height 444
click at [203, 179] on input "1" at bounding box center [219, 186] width 114 height 16
click at [189, 195] on html "Shine N Go Cleaning Inc. Home Invoicing All Invoices Eligible Pending Paid Acco…" at bounding box center [313, 124] width 627 height 444
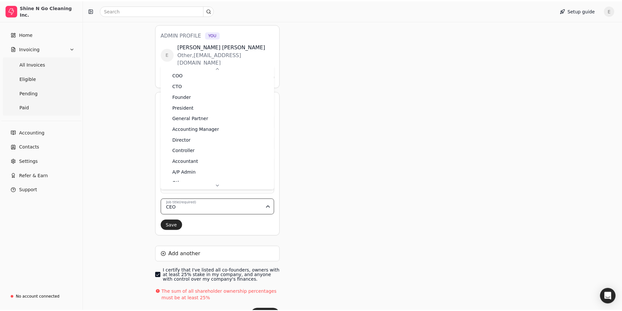
scroll to position [0, 0]
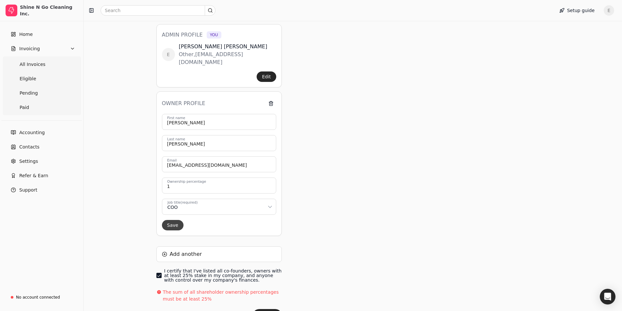
click at [171, 220] on button "Save" at bounding box center [173, 225] width 22 height 10
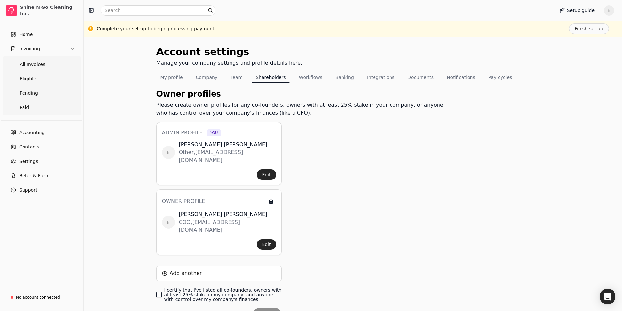
click at [160, 292] on finances\ "I certify that I've listed all co-founders, owners with at least 25% stake in m…" at bounding box center [158, 294] width 5 height 5
click at [268, 308] on button "Submit" at bounding box center [267, 314] width 29 height 13
click at [159, 292] on finances\ "I certify that I've listed all co-founders, owners with at least 25% stake in m…" at bounding box center [158, 294] width 5 height 5
click at [263, 169] on button "Edit" at bounding box center [266, 174] width 19 height 10
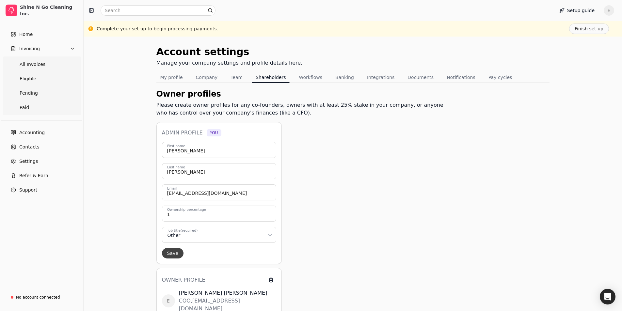
click at [165, 253] on button "Save" at bounding box center [173, 253] width 22 height 10
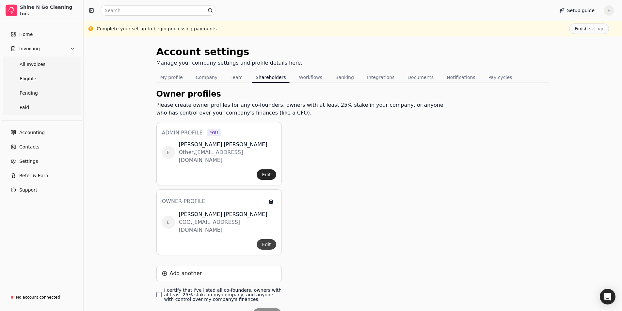
click at [265, 239] on button "Edit" at bounding box center [266, 244] width 19 height 10
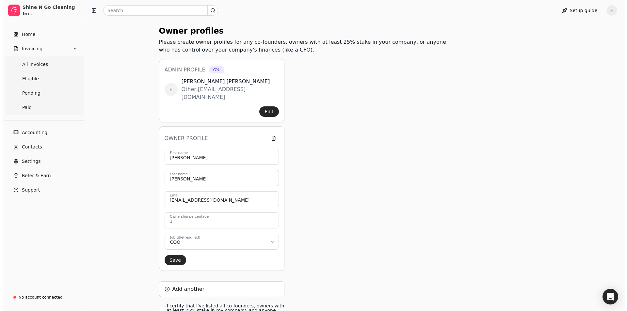
scroll to position [65, 0]
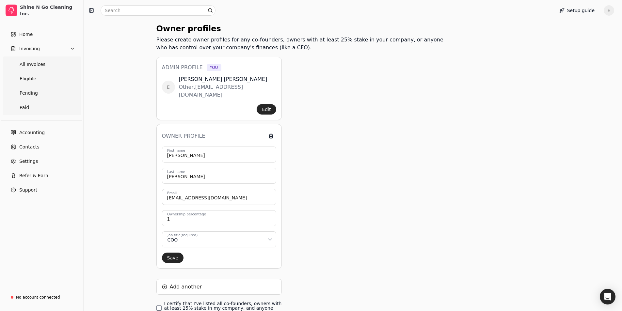
click at [183, 234] on html "Shine N Go Cleaning Inc. Home Invoicing All Invoices Eligible Pending Paid Acco…" at bounding box center [311, 146] width 622 height 423
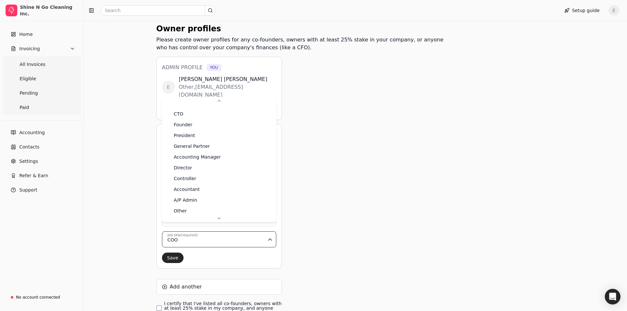
scroll to position [25, 0]
click at [250, 233] on html "Shine N Go Cleaning Inc. Home Invoicing All Invoices Eligible Pending Paid Acco…" at bounding box center [313, 146] width 627 height 423
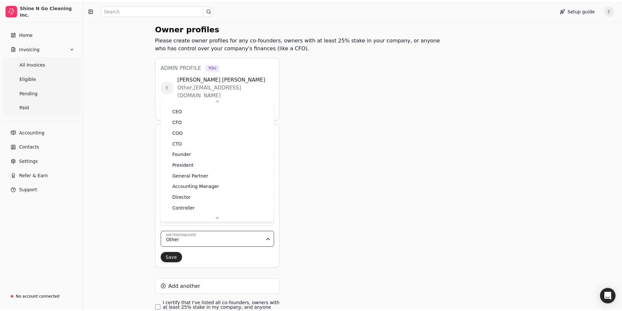
scroll to position [32, 0]
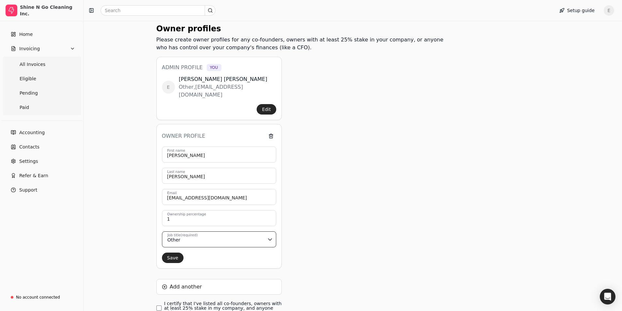
click at [167, 249] on html "Shine N Go Cleaning Inc. Home Invoicing All Invoices Eligible Pending Paid Acco…" at bounding box center [311, 146] width 622 height 423
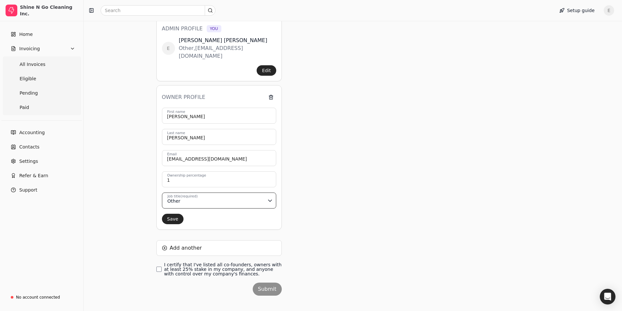
scroll to position [104, 0]
click at [159, 266] on finances\ "I certify that I've listed all co-founders, owners with at least 25% stake in m…" at bounding box center [158, 268] width 5 height 5
click at [272, 282] on button "Submit" at bounding box center [267, 288] width 29 height 13
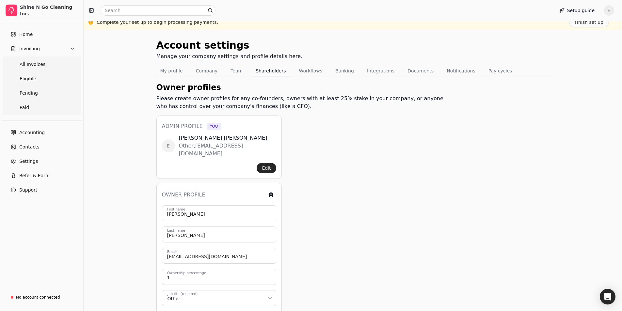
scroll to position [0, 0]
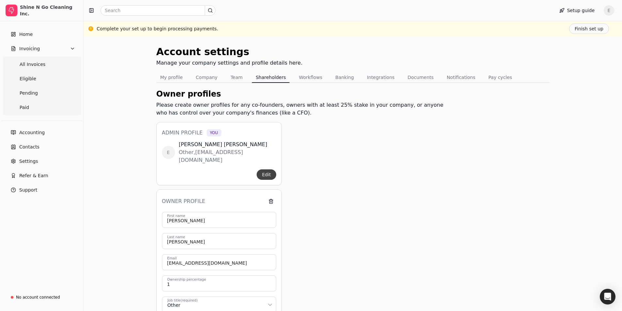
click at [259, 169] on button "Edit" at bounding box center [266, 174] width 19 height 10
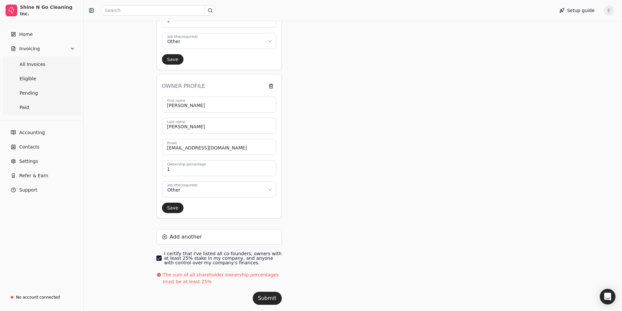
scroll to position [179, 0]
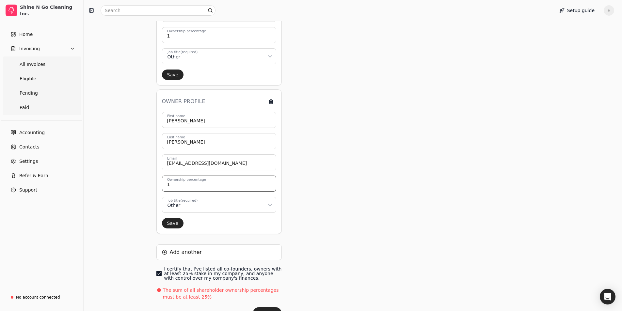
click at [201, 183] on input "1" at bounding box center [219, 184] width 114 height 16
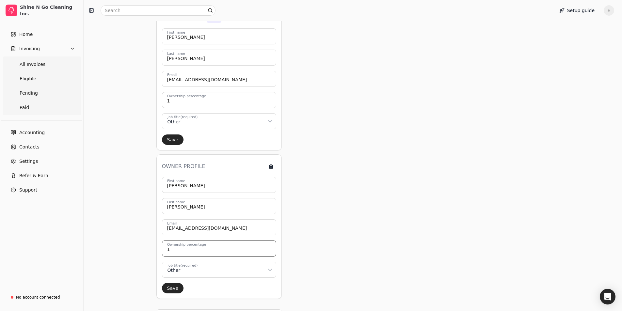
scroll to position [113, 0]
click at [269, 164] on button "button" at bounding box center [271, 167] width 10 height 10
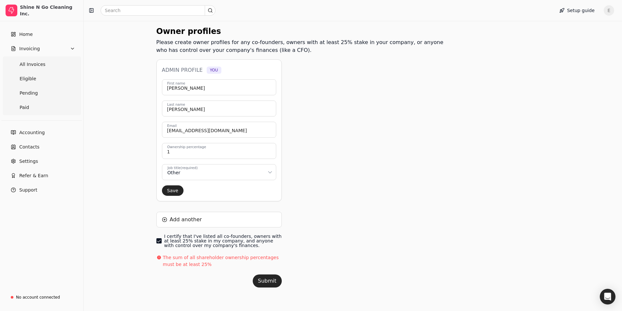
scroll to position [63, 0]
click at [268, 283] on button "Submit" at bounding box center [267, 281] width 29 height 13
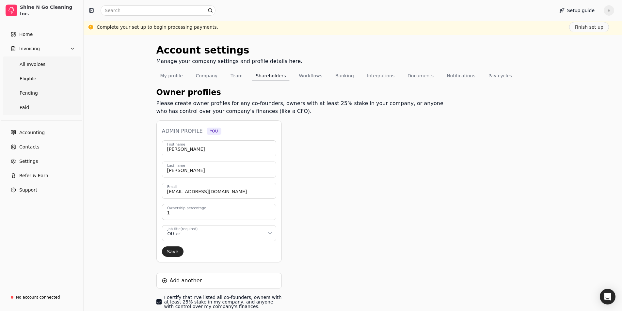
scroll to position [0, 0]
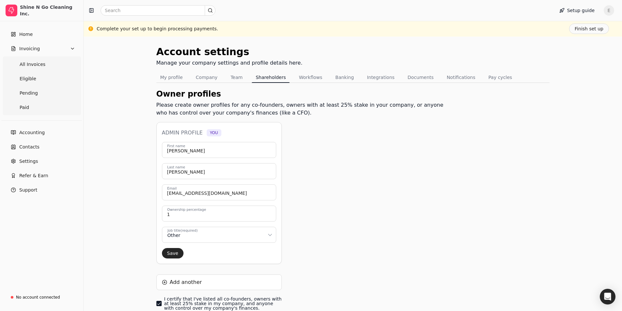
click at [198, 134] on h3 "Admin profile You" at bounding box center [191, 133] width 59 height 8
click at [198, 130] on h3 "Admin profile You" at bounding box center [191, 133] width 59 height 8
drag, startPoint x: 163, startPoint y: 252, endPoint x: 167, endPoint y: 253, distance: 5.0
click at [165, 253] on button "Save" at bounding box center [173, 253] width 22 height 10
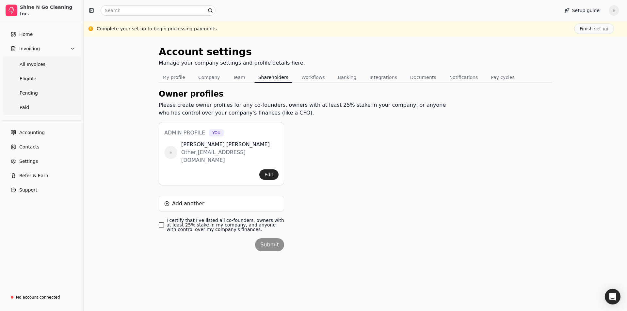
click at [160, 222] on finances\ "I certify that I've listed all co-founders, owners with at least 25% stake in m…" at bounding box center [161, 224] width 5 height 5
click at [277, 238] on button "Submit" at bounding box center [269, 244] width 29 height 13
click at [334, 79] on button "Banking" at bounding box center [347, 77] width 26 height 10
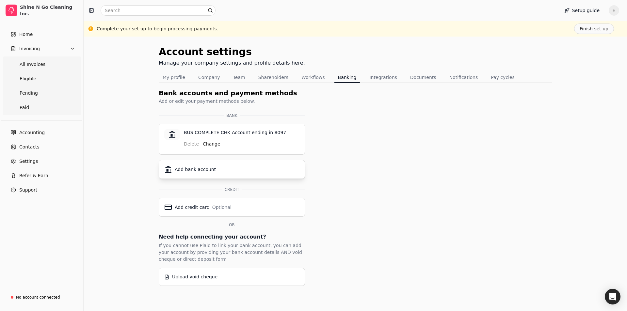
click at [195, 172] on div "Add bank account" at bounding box center [195, 169] width 41 height 7
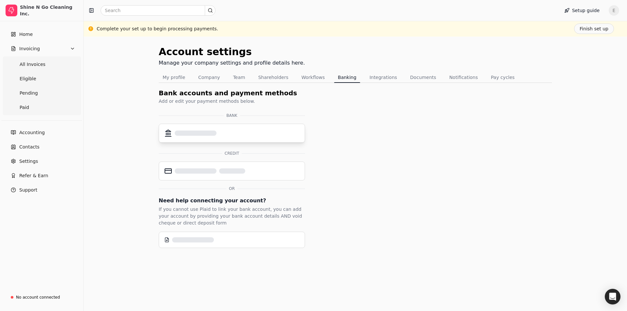
click at [236, 136] on div at bounding box center [231, 133] width 135 height 8
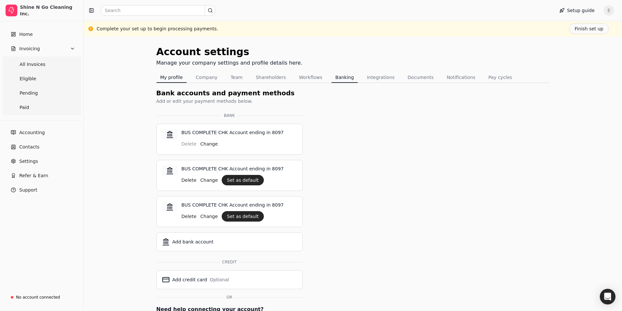
click at [168, 77] on button "My profile" at bounding box center [171, 77] width 30 height 10
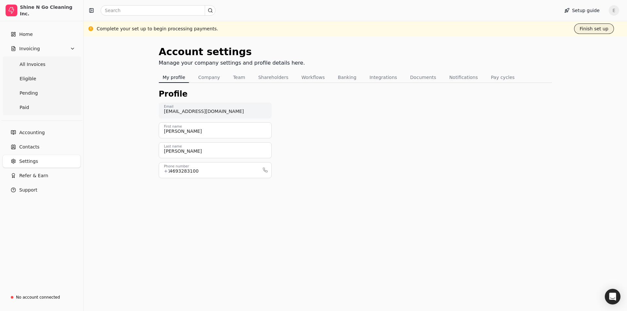
click at [600, 28] on button "Finish set up" at bounding box center [594, 29] width 40 height 10
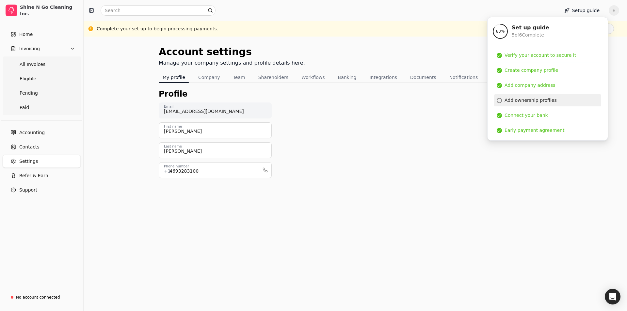
click at [498, 98] on div at bounding box center [499, 100] width 5 height 5
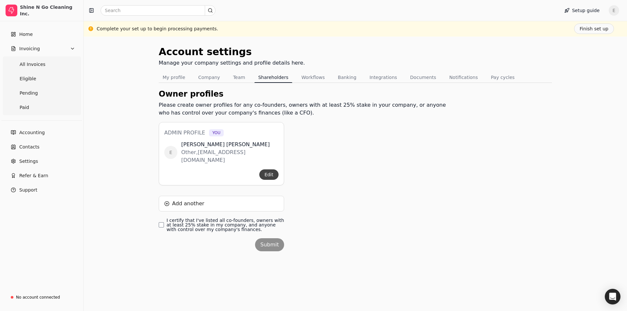
click at [270, 169] on button "Edit" at bounding box center [268, 174] width 19 height 10
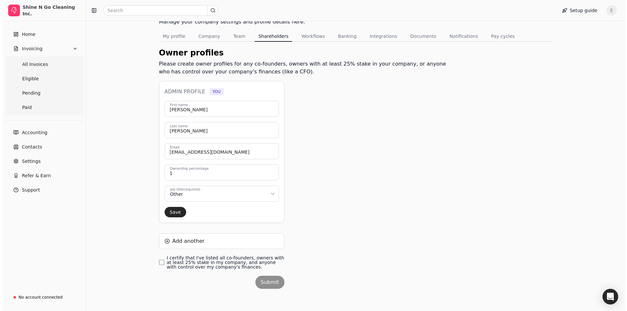
scroll to position [42, 0]
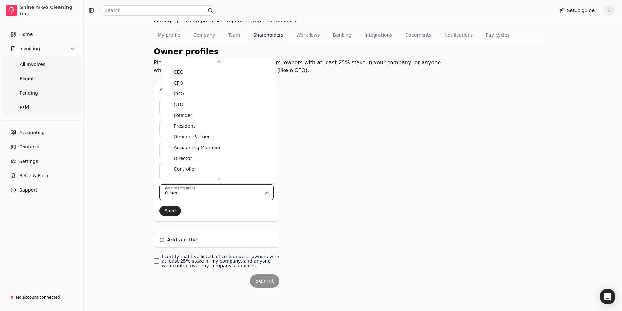
click at [195, 191] on html "Shine N Go Cleaning Inc. Home Invoicing All Invoices Eligible Pending Paid Acco…" at bounding box center [311, 135] width 622 height 354
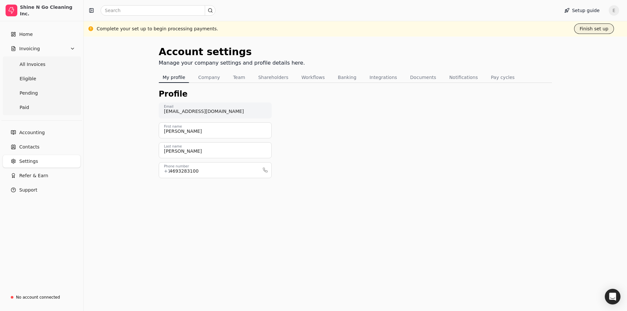
click at [595, 28] on button "Finish set up" at bounding box center [594, 29] width 40 height 10
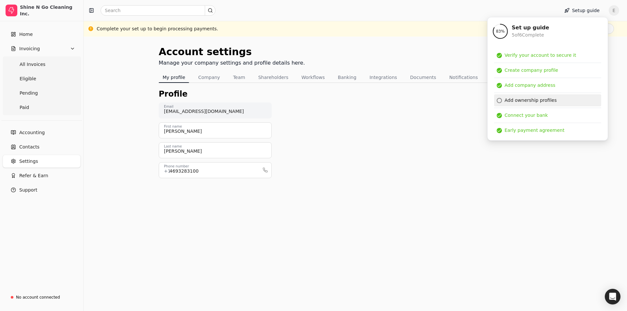
click at [499, 102] on div at bounding box center [499, 100] width 5 height 5
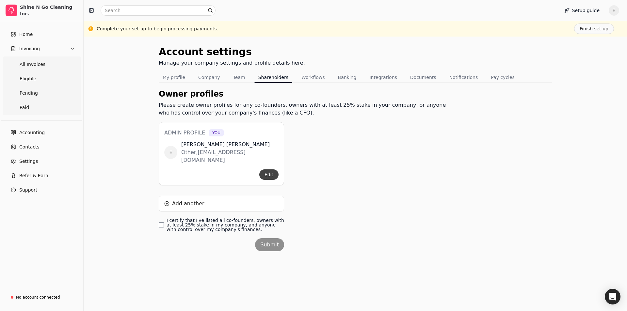
click at [270, 169] on button "Edit" at bounding box center [268, 174] width 19 height 10
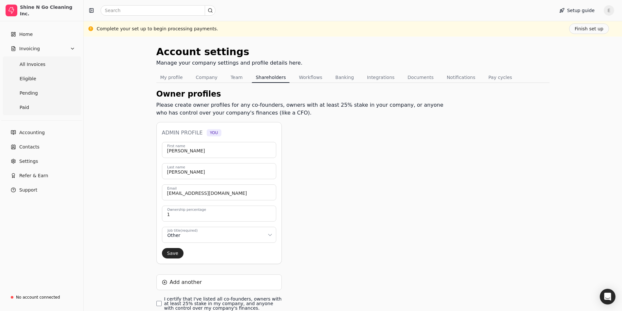
click at [194, 236] on html "Shine N Go Cleaning Inc. Home Invoicing All Invoices Eligible Pending Paid Acco…" at bounding box center [311, 177] width 622 height 354
click at [175, 256] on button "Save" at bounding box center [173, 253] width 22 height 10
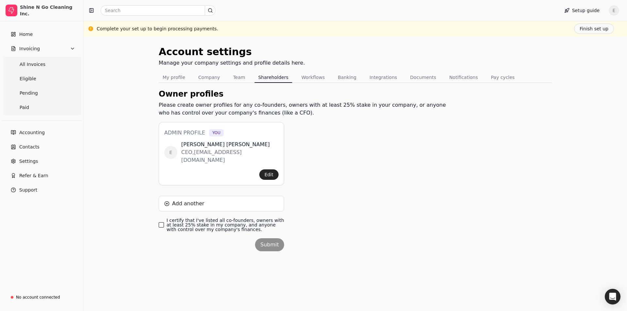
click at [163, 222] on finances\ "I certify that I've listed all co-founders, owners with at least 25% stake in m…" at bounding box center [161, 224] width 5 height 5
click at [269, 238] on button "Submit" at bounding box center [269, 244] width 29 height 13
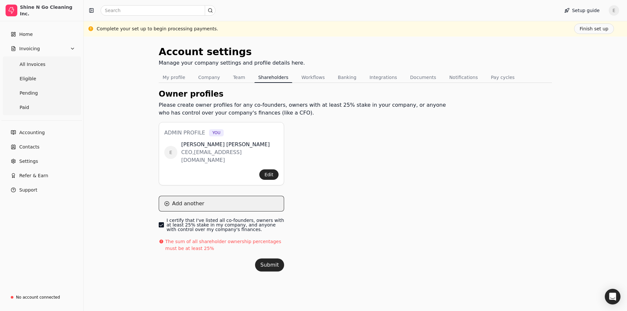
click at [201, 198] on button "Add another" at bounding box center [221, 204] width 125 height 16
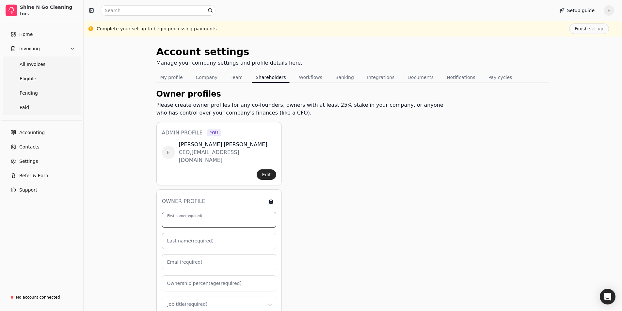
click at [211, 212] on input "First name (required)" at bounding box center [219, 220] width 114 height 16
click at [202, 215] on input "First name (required)" at bounding box center [219, 220] width 114 height 16
type input "i"
type input "0"
type input "ignacio"
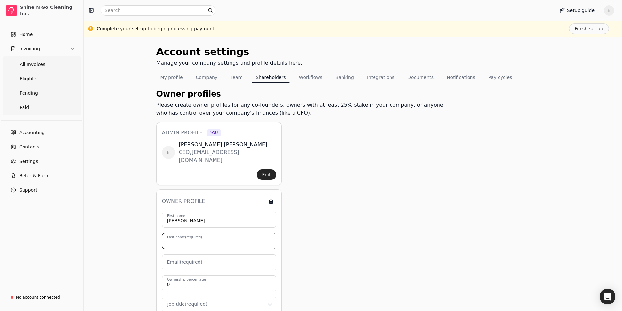
click at [187, 238] on input "Last name (required)" at bounding box center [219, 241] width 114 height 16
type input "valles"
click at [199, 260] on input "Email (required)" at bounding box center [219, 262] width 114 height 16
type input "A"
type input "i"
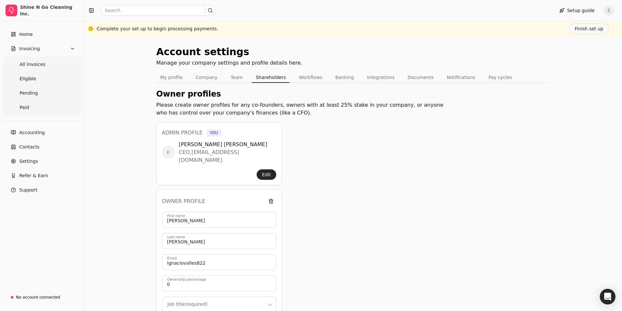
scroll to position [33, 0]
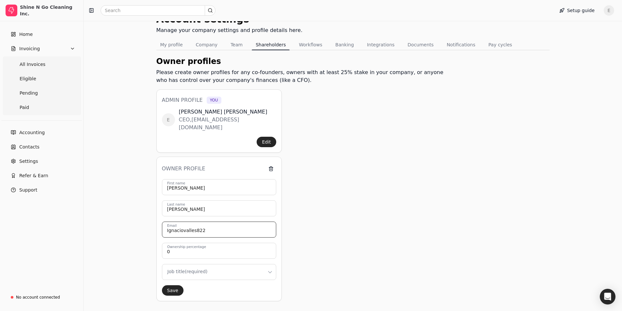
click at [211, 224] on input "Ignaciovalles822" at bounding box center [219, 230] width 114 height 16
type input "Ignaciovalles822@gmail.com"
click at [173, 243] on input "0" at bounding box center [219, 251] width 114 height 16
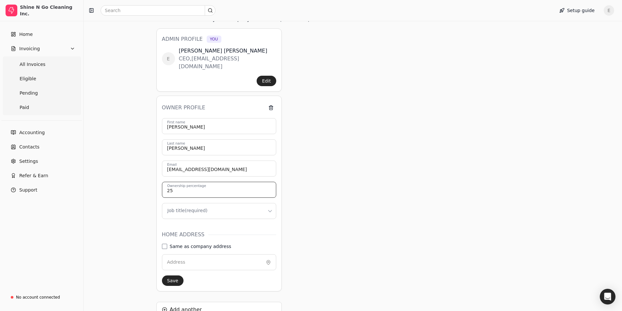
scroll to position [131, 0]
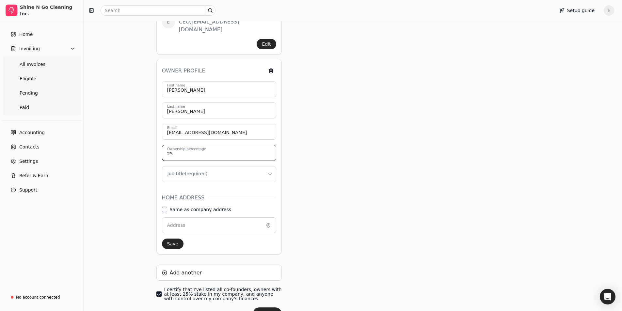
type input "25"
click at [166, 207] on address "Same as company address" at bounding box center [164, 209] width 5 height 5
type input "1603 W Tucker Blvd"
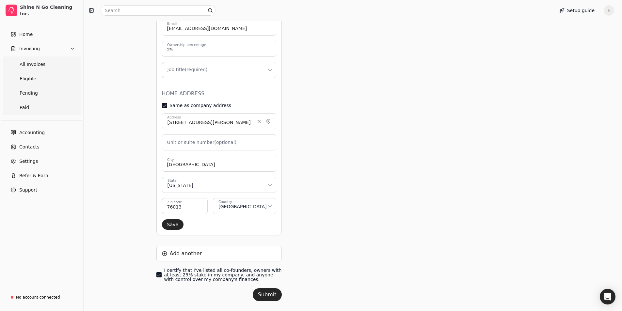
scroll to position [241, 0]
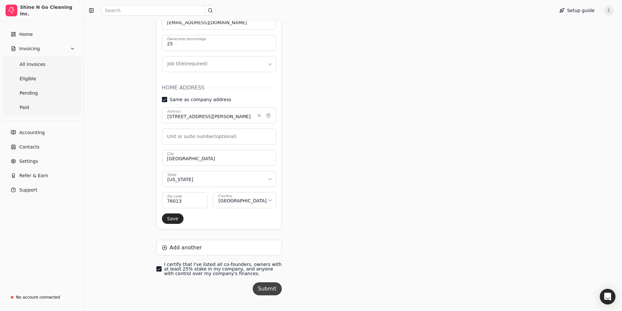
click at [266, 285] on button "Submit" at bounding box center [267, 288] width 29 height 13
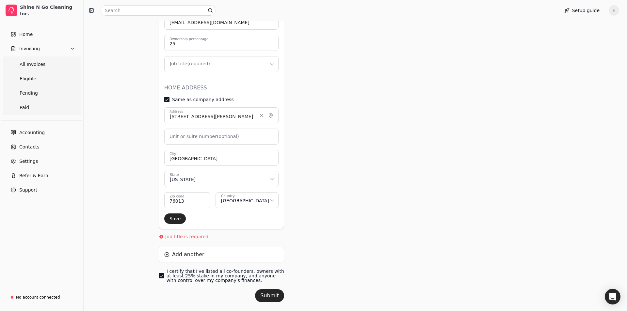
click at [215, 54] on html "Shine N Go Cleaning Inc. Home Invoicing All Invoices Eligible Pending Paid Acco…" at bounding box center [313, 42] width 627 height 566
click at [266, 289] on button "Submit" at bounding box center [267, 295] width 29 height 13
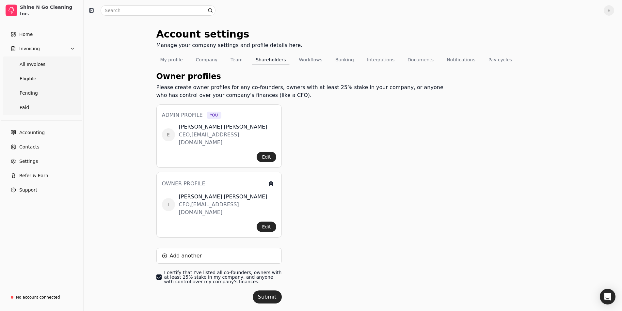
scroll to position [2, 0]
click at [271, 290] on button "Submit" at bounding box center [267, 296] width 29 height 13
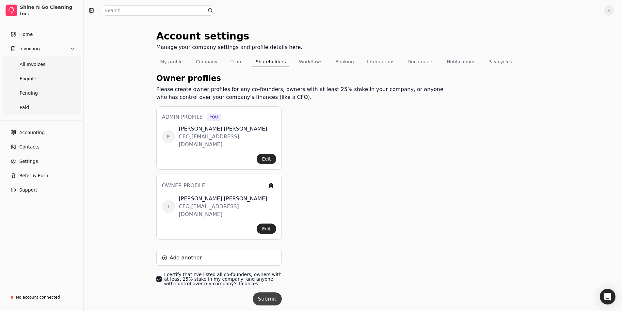
click at [267, 293] on button "Submit" at bounding box center [267, 299] width 29 height 13
